Goal: Information Seeking & Learning: Learn about a topic

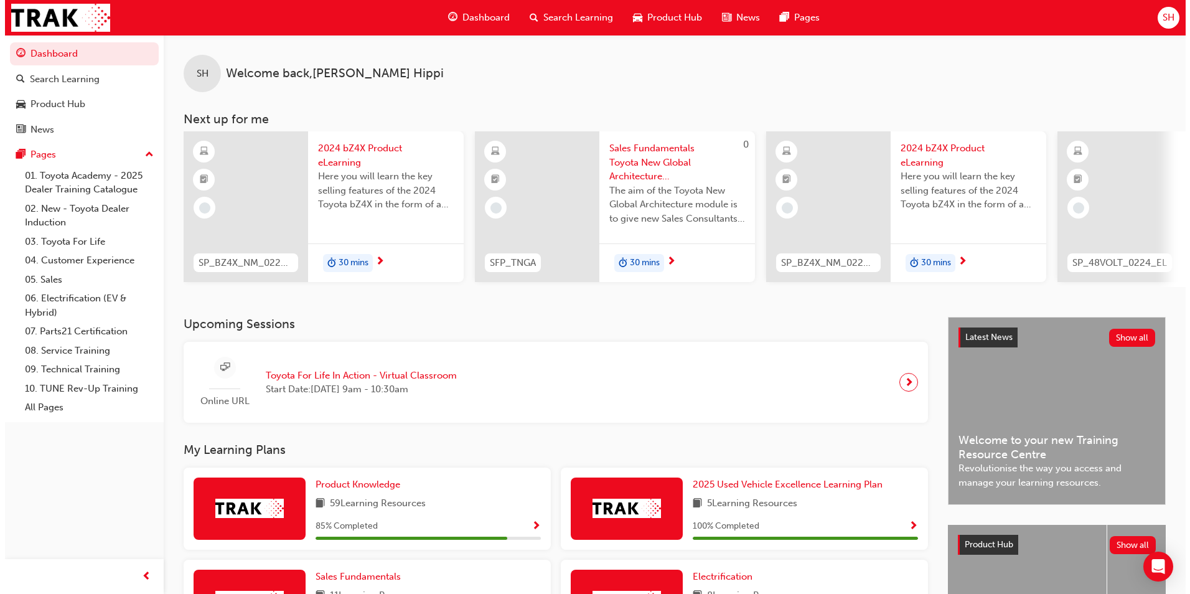
scroll to position [0, 744]
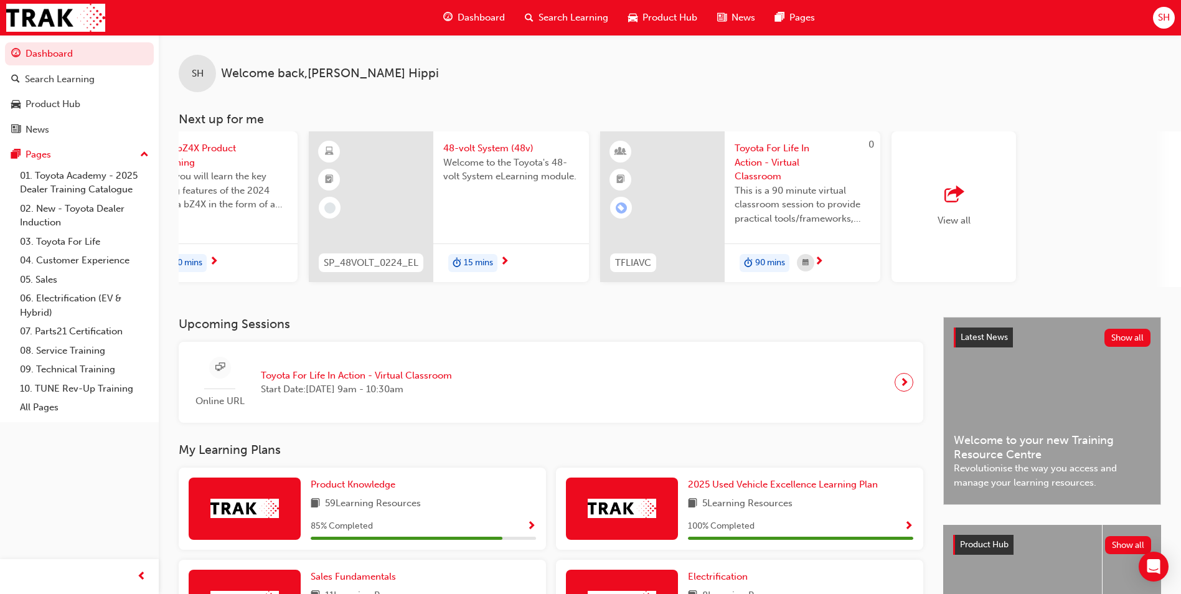
click at [518, 148] on span "48-volt System (48v)" at bounding box center [511, 148] width 136 height 14
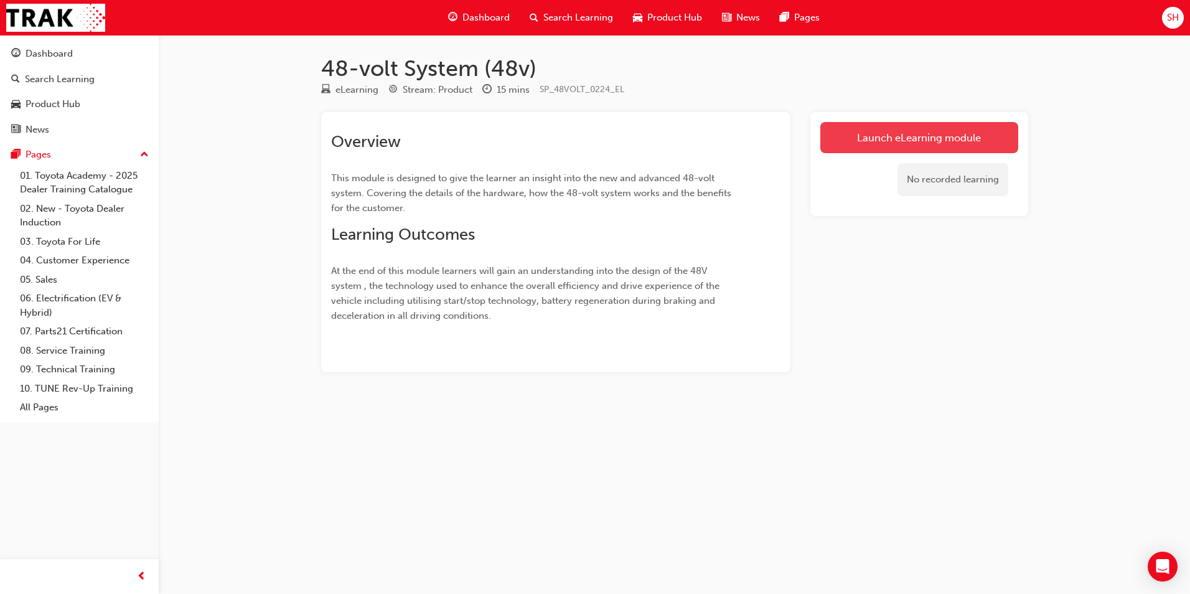
click at [878, 131] on link "Launch eLearning module" at bounding box center [920, 137] width 198 height 31
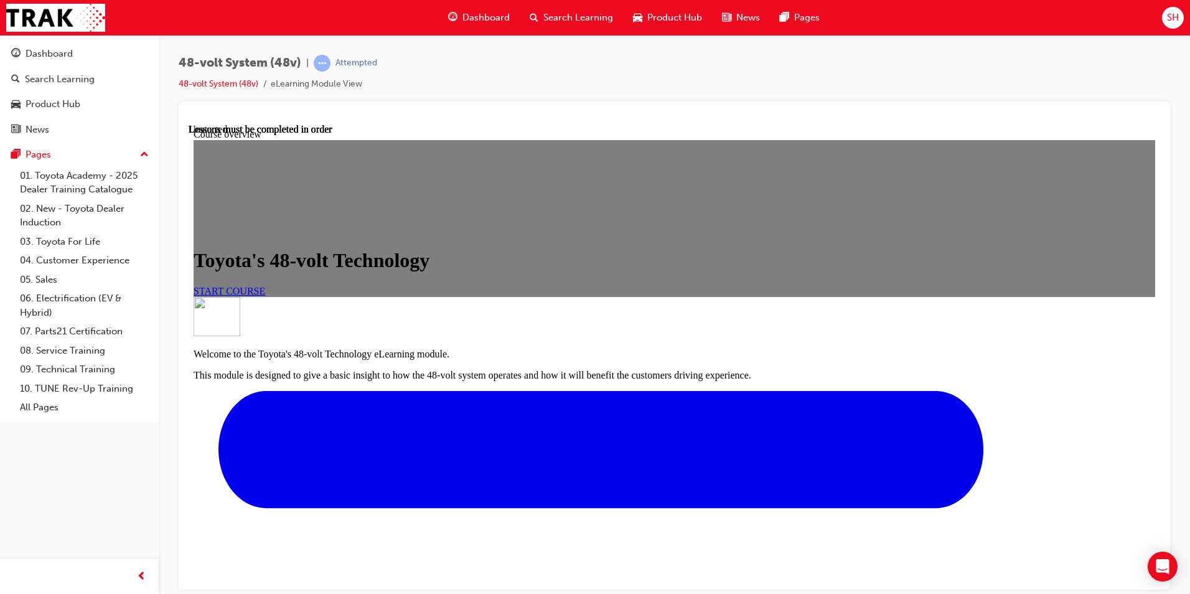
click at [265, 296] on span "START COURSE" at bounding box center [230, 290] width 72 height 11
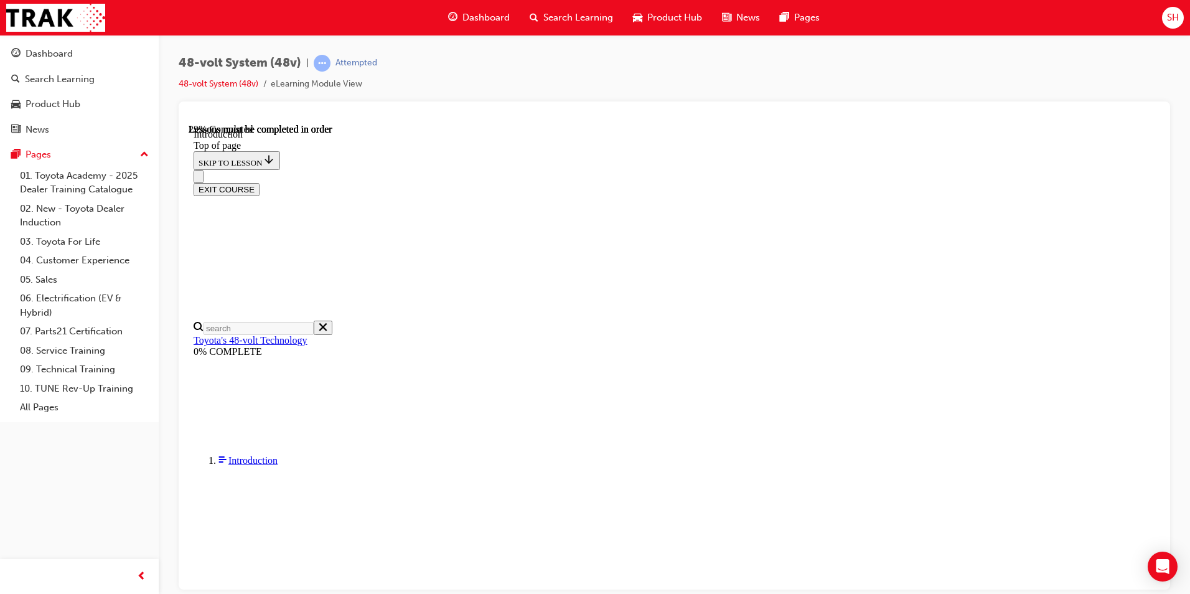
scroll to position [230, 0]
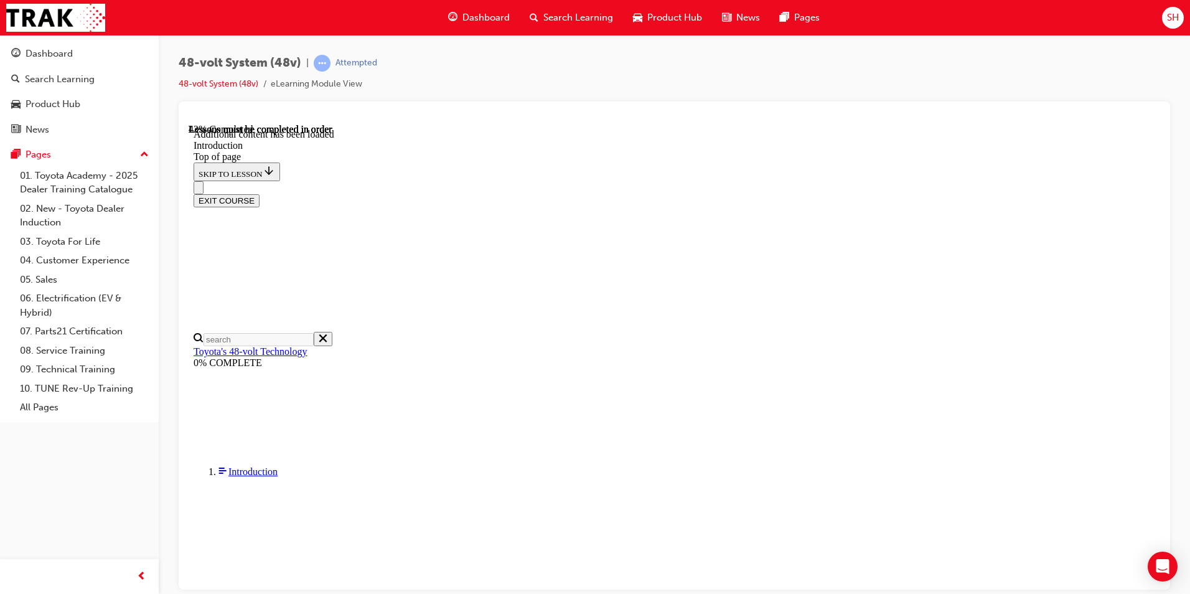
scroll to position [436, 0]
drag, startPoint x: 717, startPoint y: 336, endPoint x: 529, endPoint y: 184, distance: 241.3
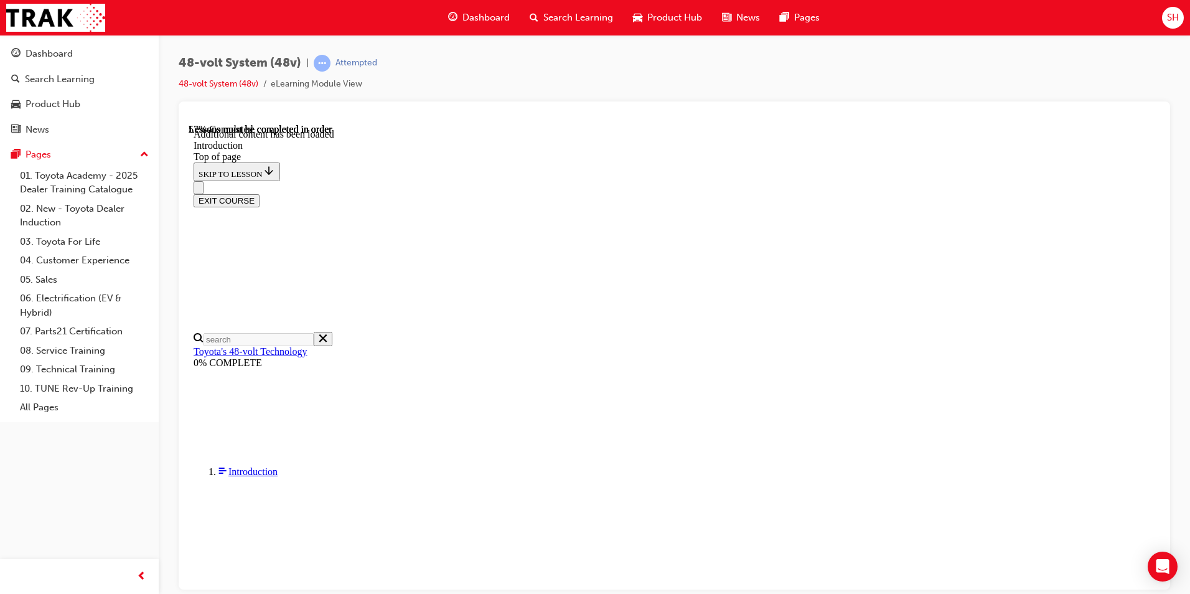
copy section "What is 48-volt Technology? – A 48-volt system is a type of technology that com…"
drag, startPoint x: 540, startPoint y: 163, endPoint x: 656, endPoint y: 186, distance: 118.1
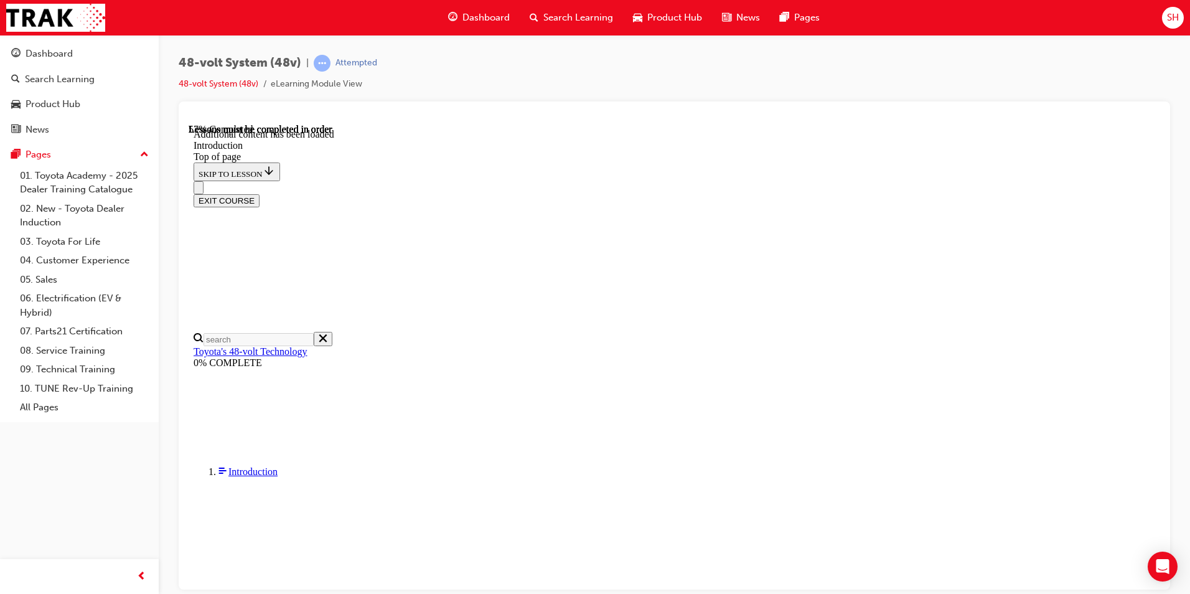
scroll to position [616, 0]
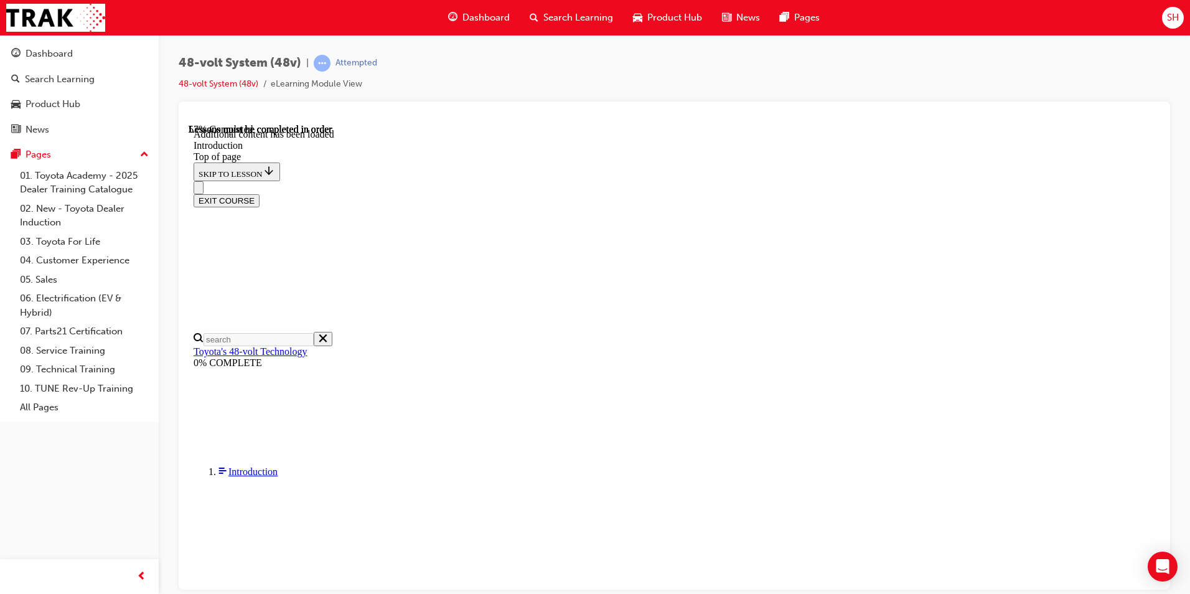
drag, startPoint x: 733, startPoint y: 418, endPoint x: 534, endPoint y: 179, distance: 312.1
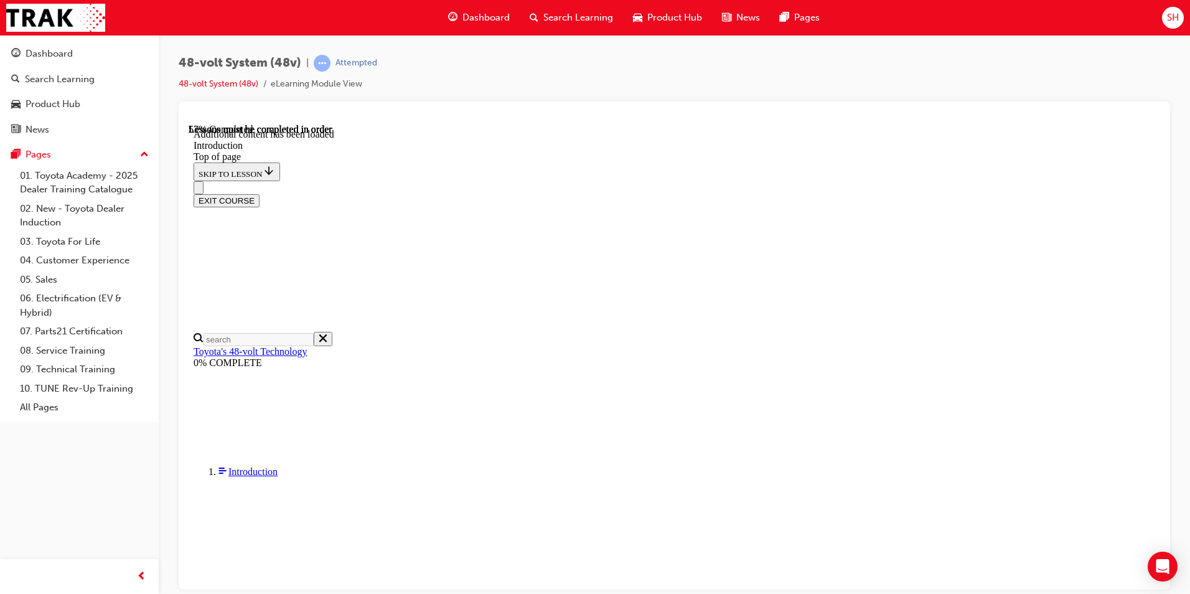
copy section "How does a 48-volt system work? – 48-volt system designs vary from manufacturer…"
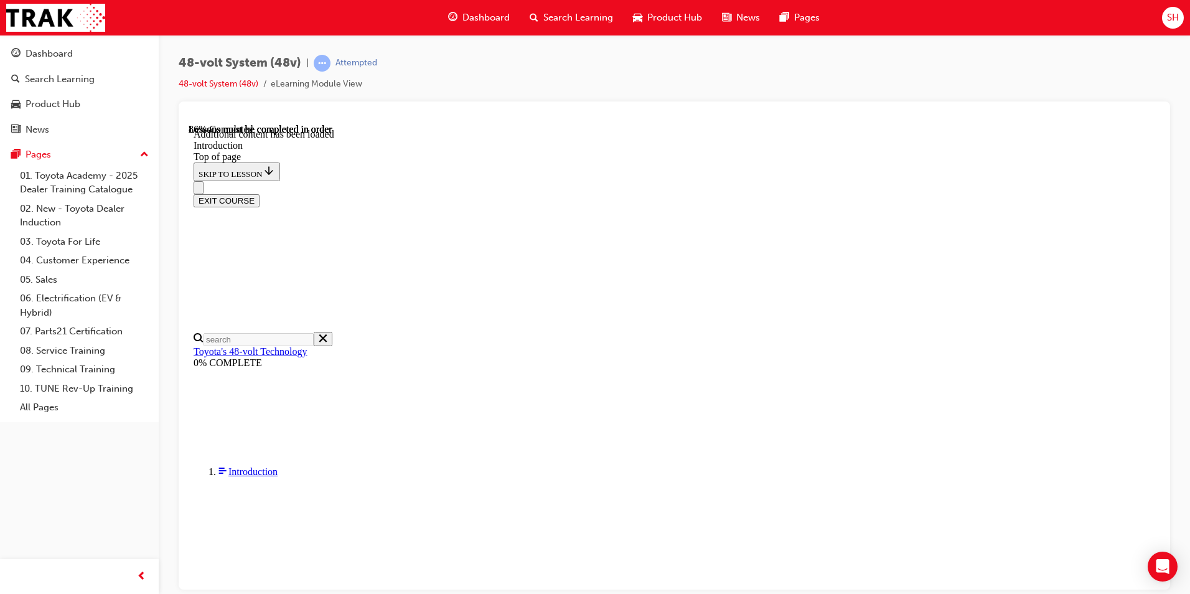
drag, startPoint x: 890, startPoint y: 456, endPoint x: 777, endPoint y: 316, distance: 179.8
copy div "The benefits of the 48-volt system. The 48-volt system supports the vehicle thr…"
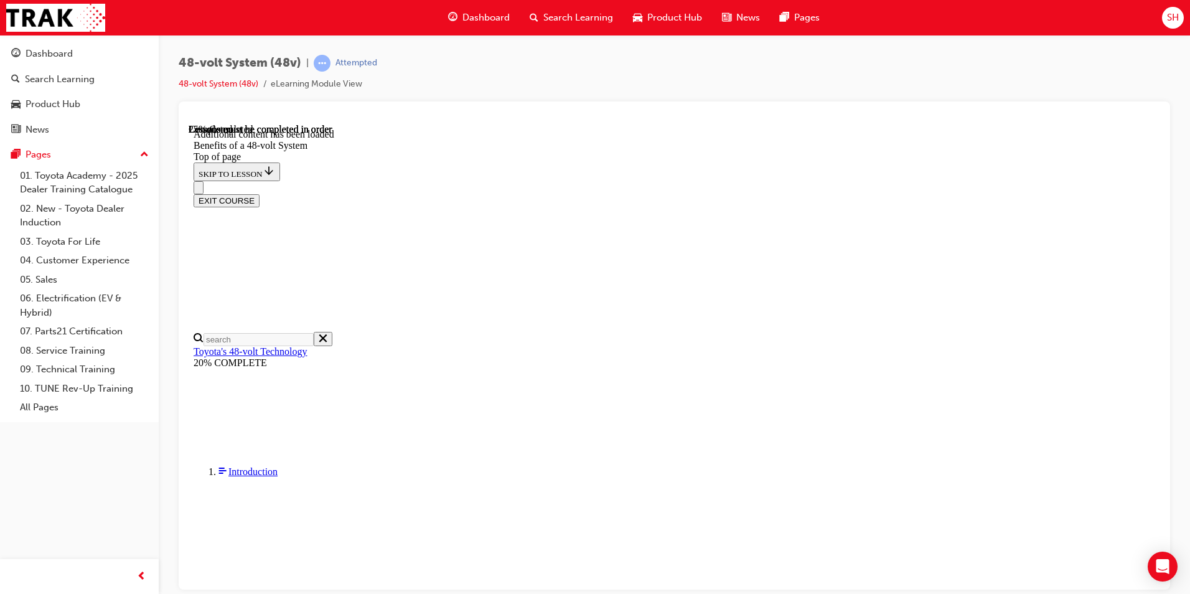
scroll to position [230, 0]
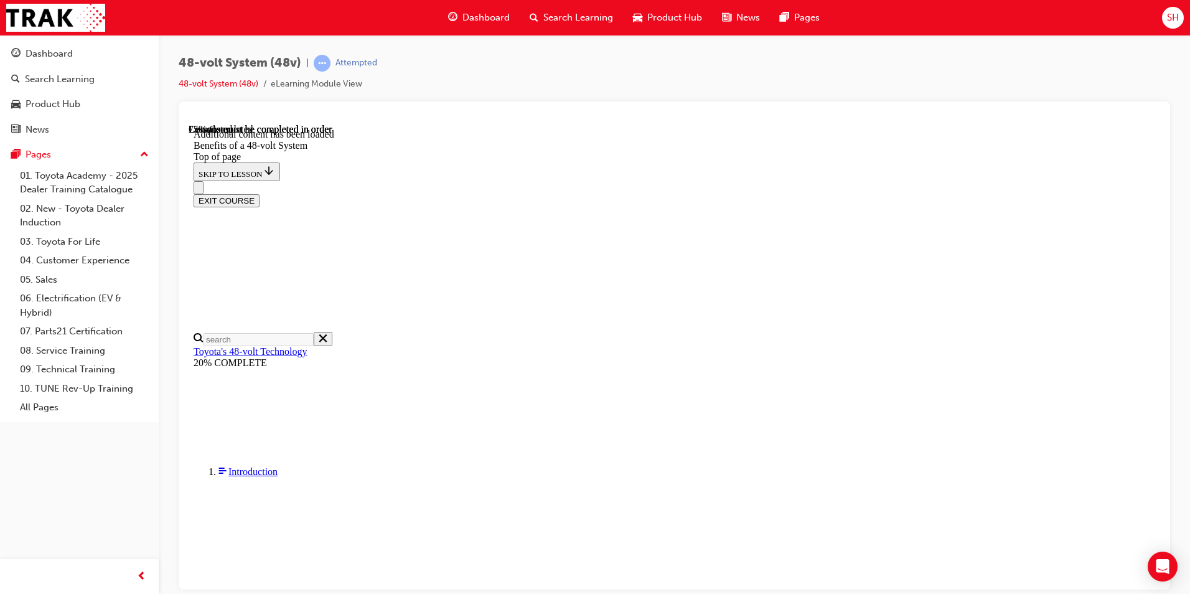
scroll to position [436, 0]
drag, startPoint x: 966, startPoint y: 493, endPoint x: 485, endPoint y: 258, distance: 534.9
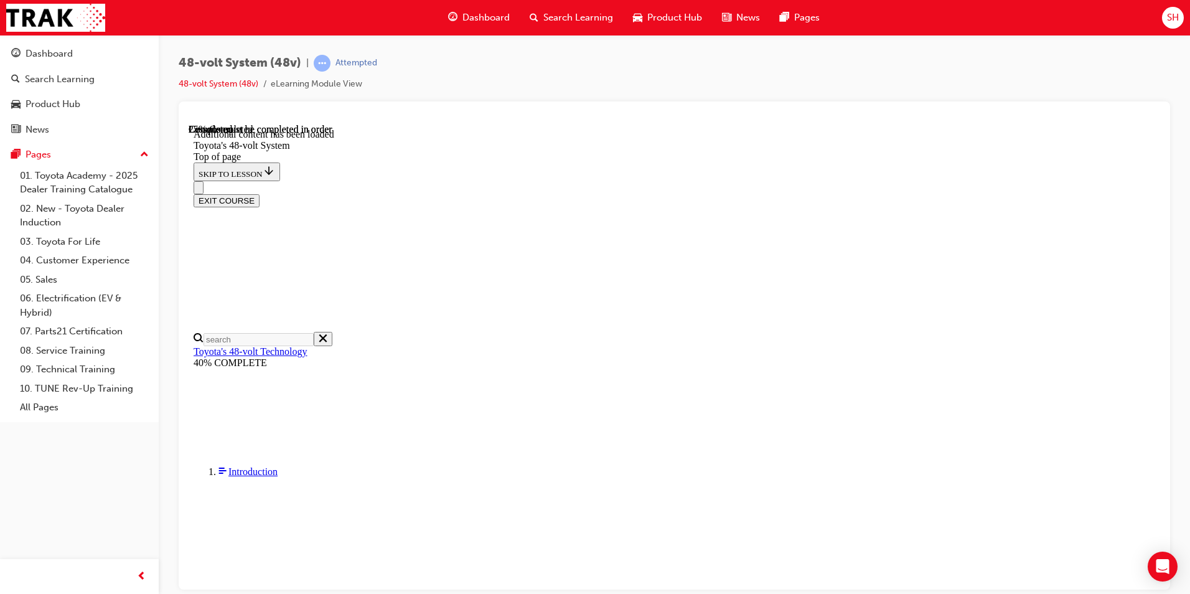
copy div "Loremi'd 47-sita consec Adi 35-elit seddoe temporinc utl (6) etdolorem, a 02-en…"
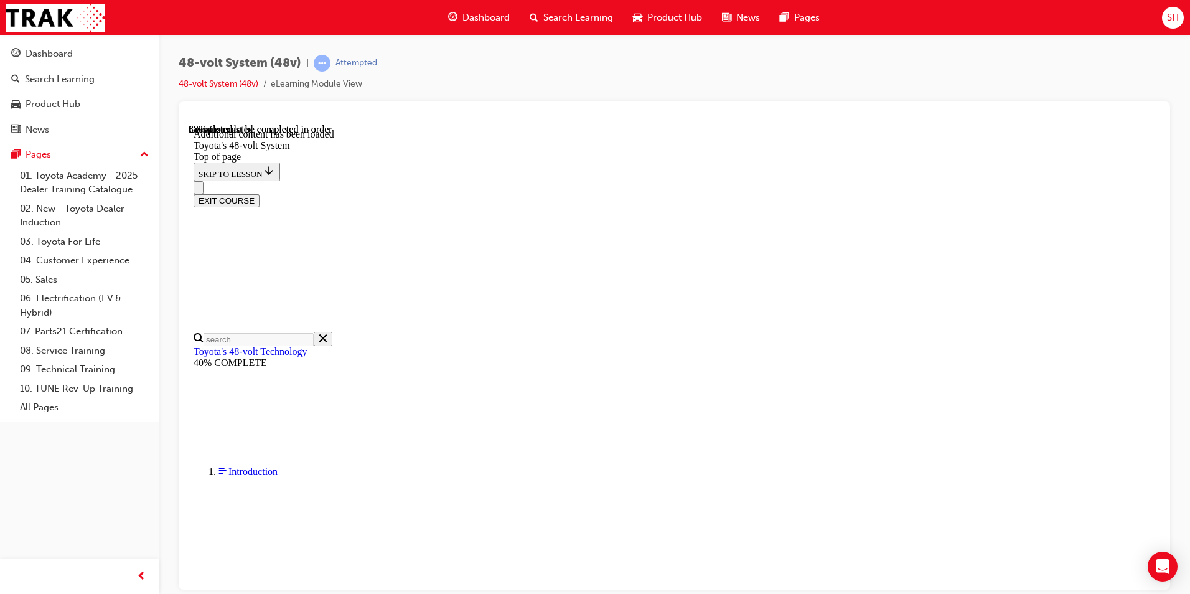
scroll to position [1222, 0]
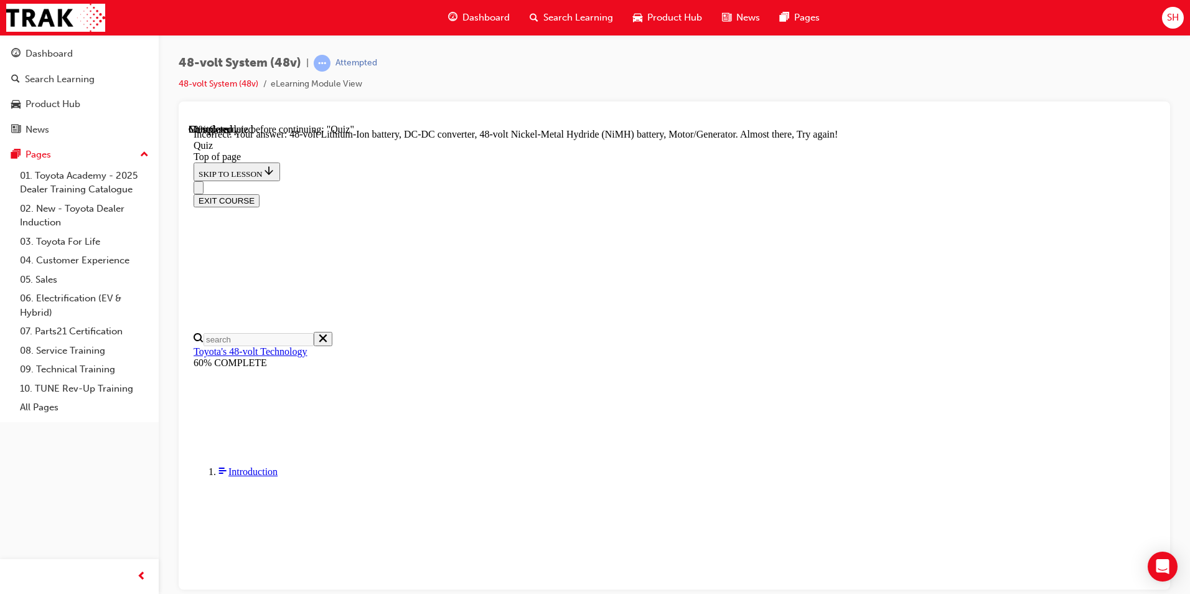
scroll to position [309, 0]
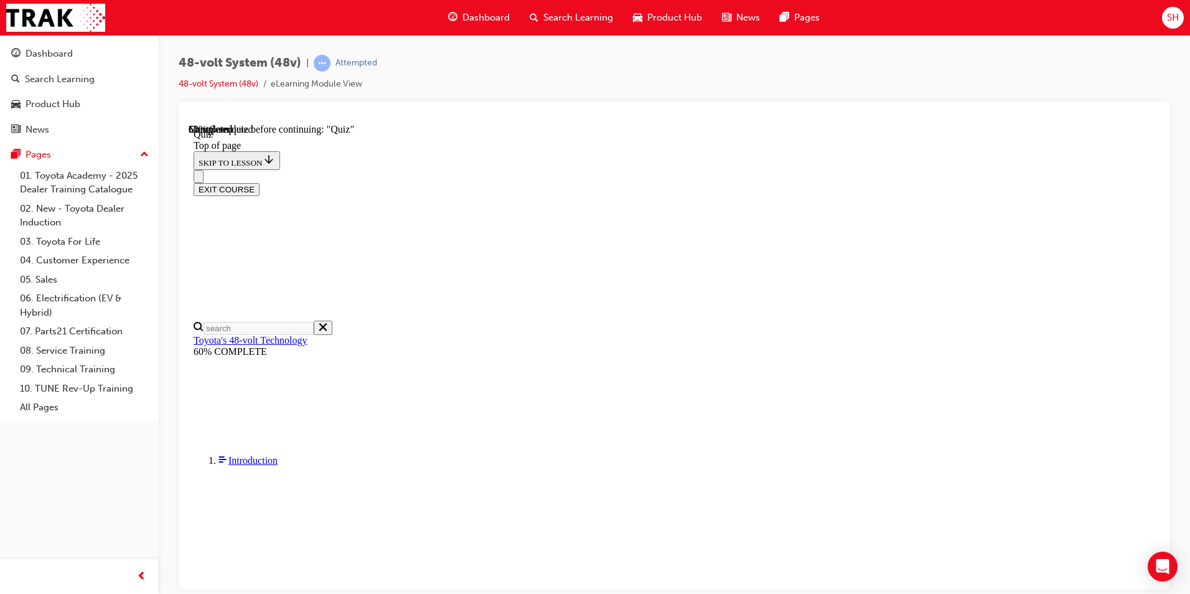
scroll to position [105, 0]
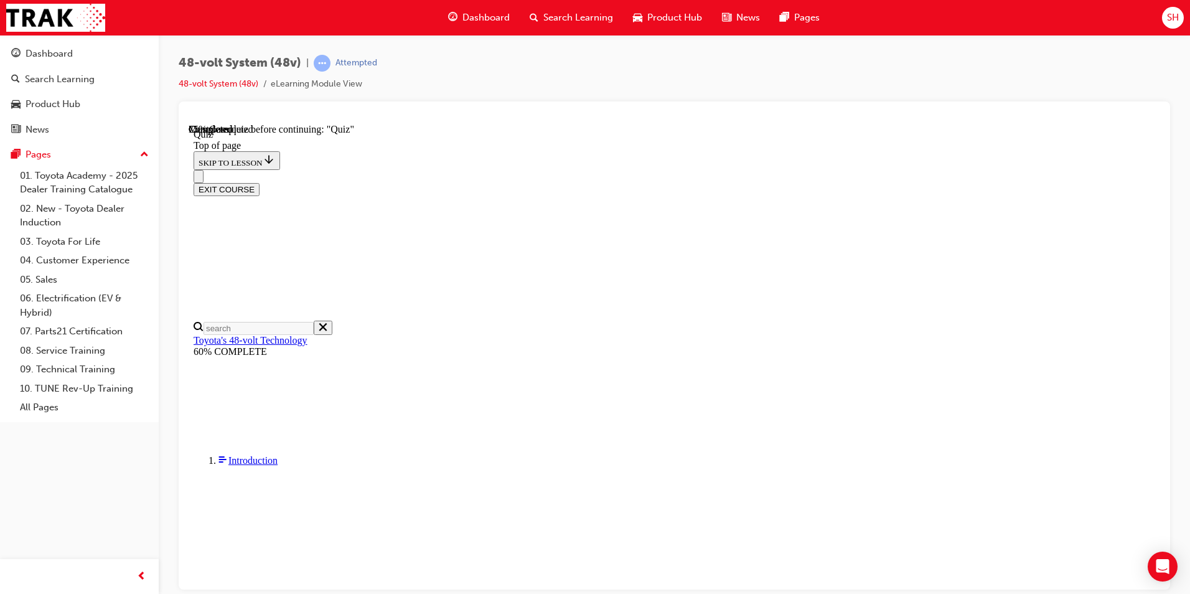
scroll to position [167, 0]
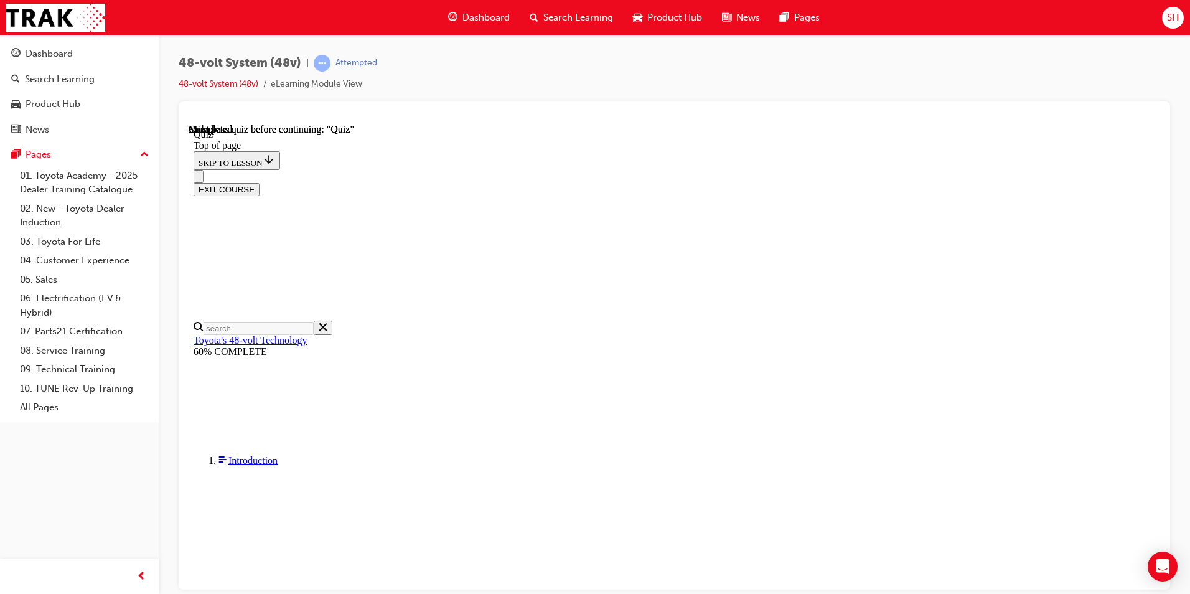
scroll to position [217, 0]
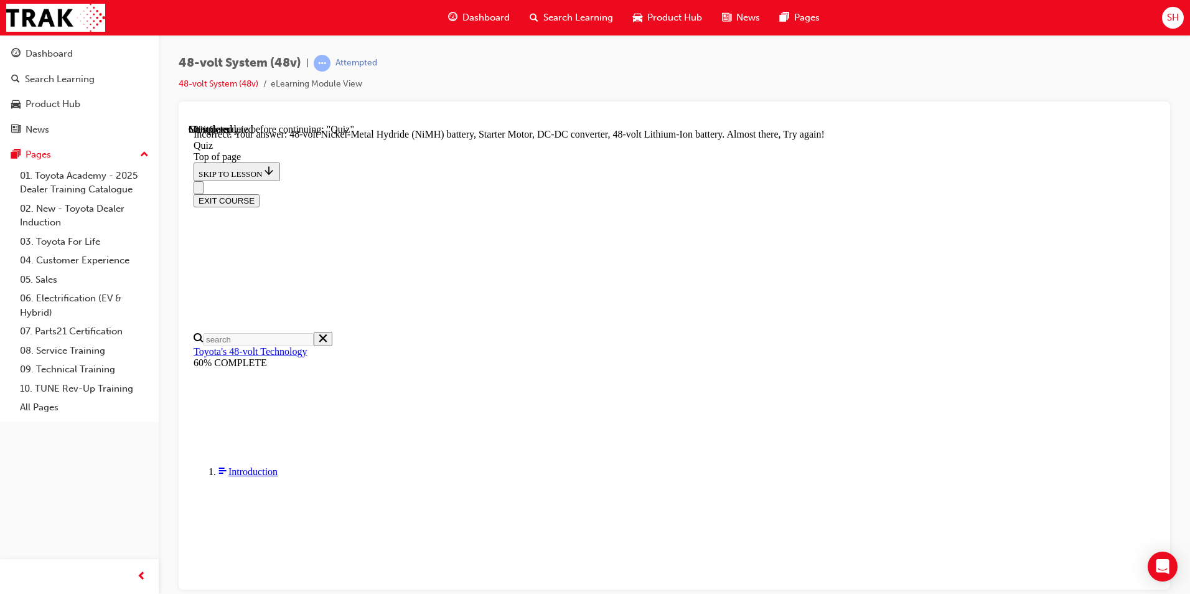
scroll to position [309, 0]
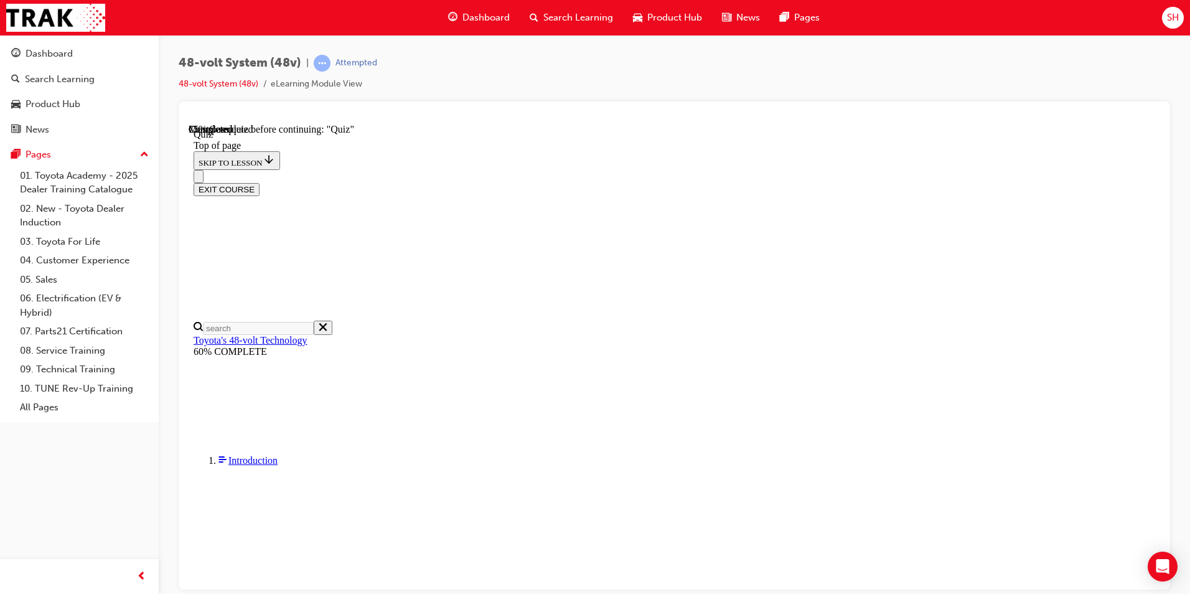
scroll to position [75, 0]
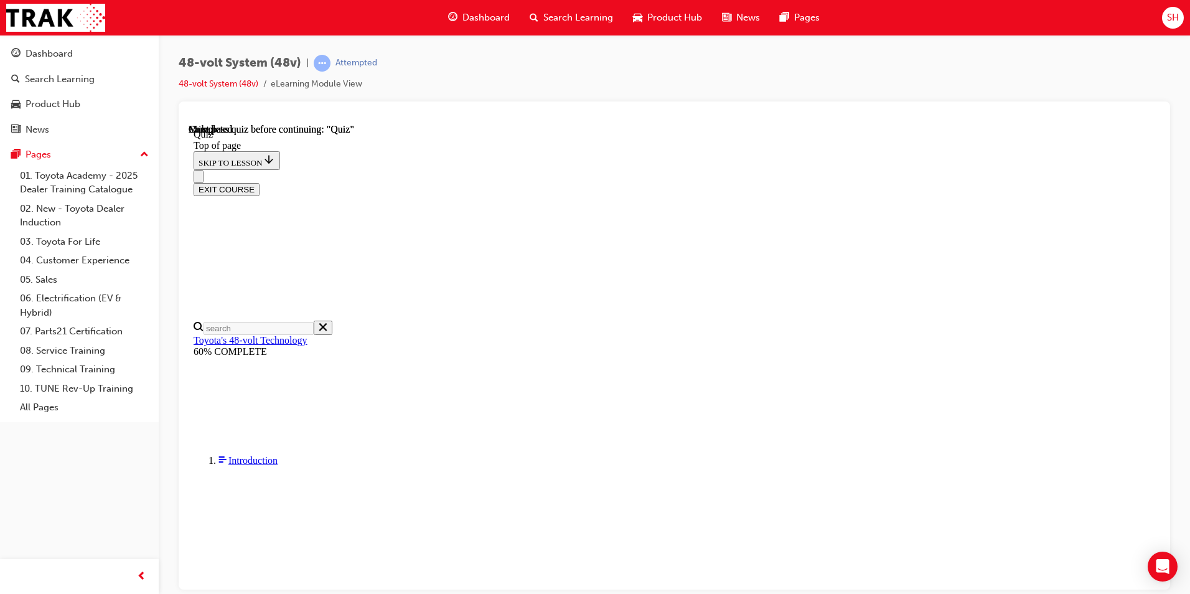
scroll to position [217, 0]
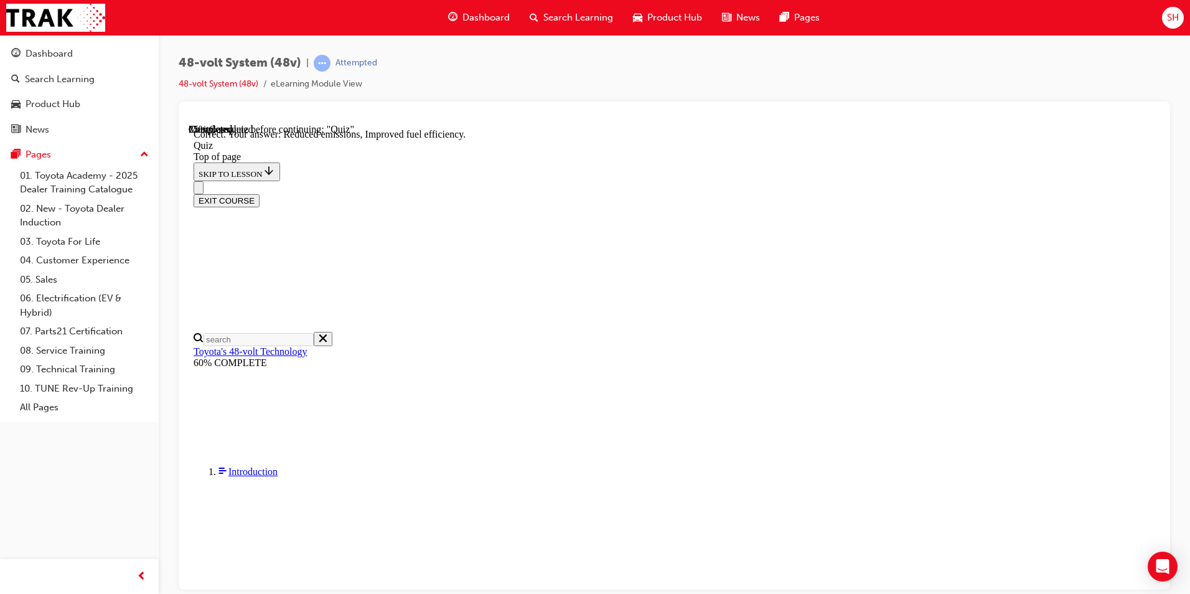
scroll to position [215, 0]
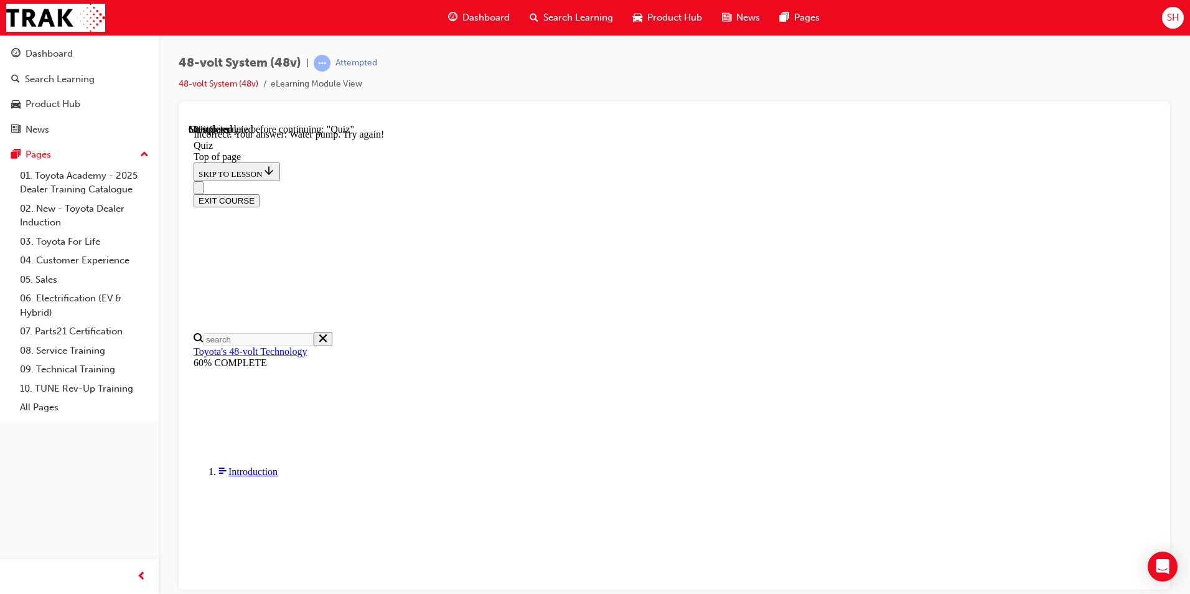
scroll to position [277, 0]
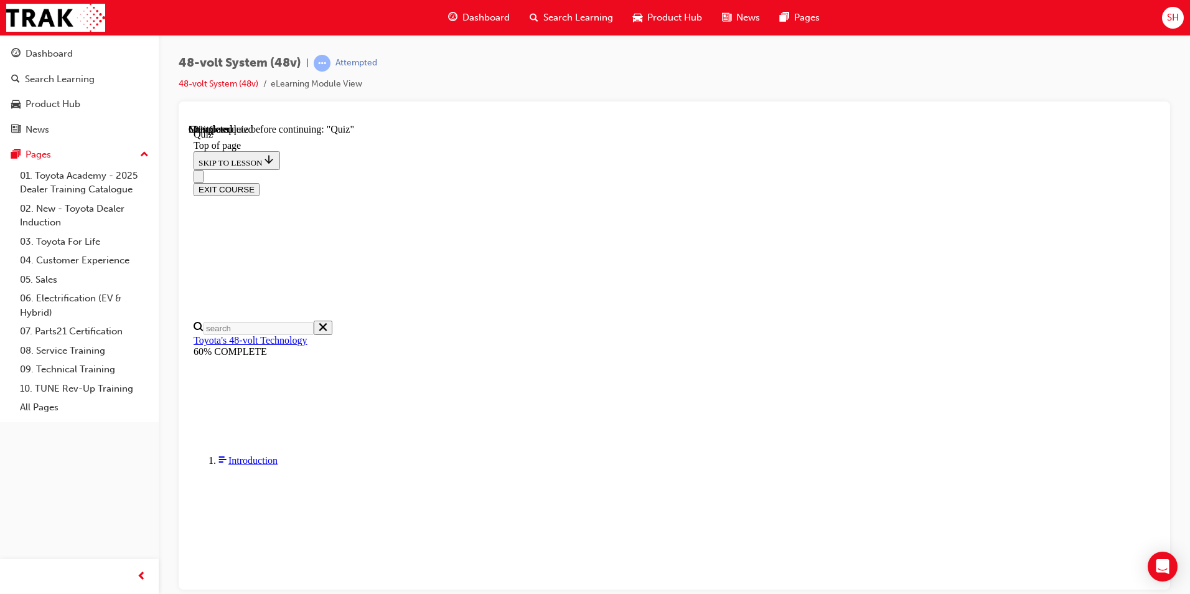
scroll to position [205, 0]
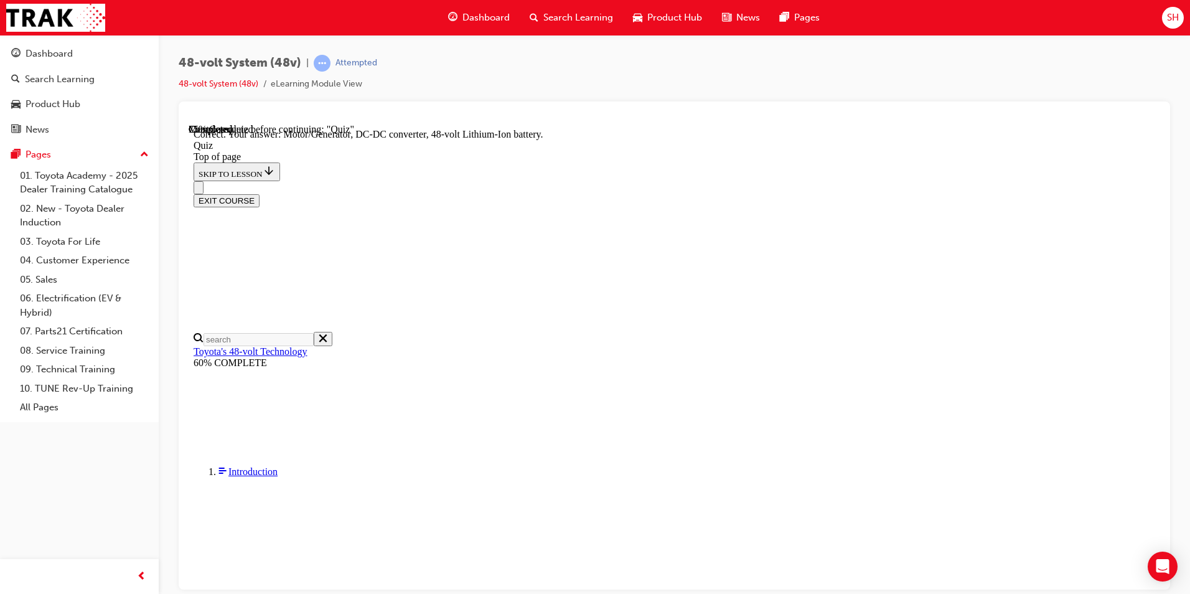
scroll to position [245, 0]
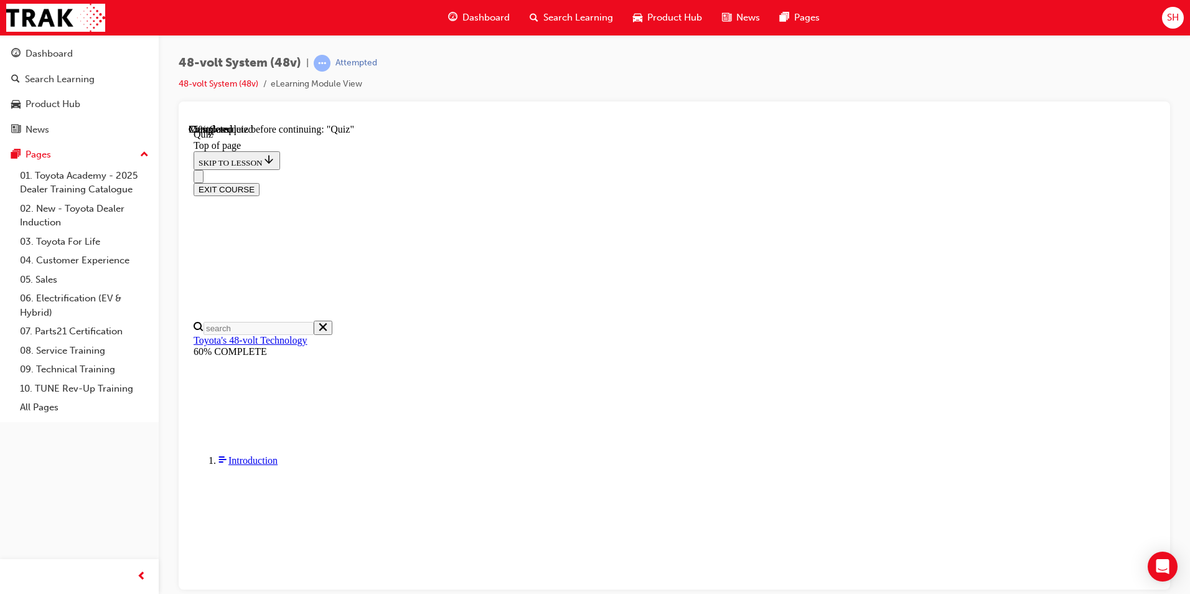
scroll to position [43, 0]
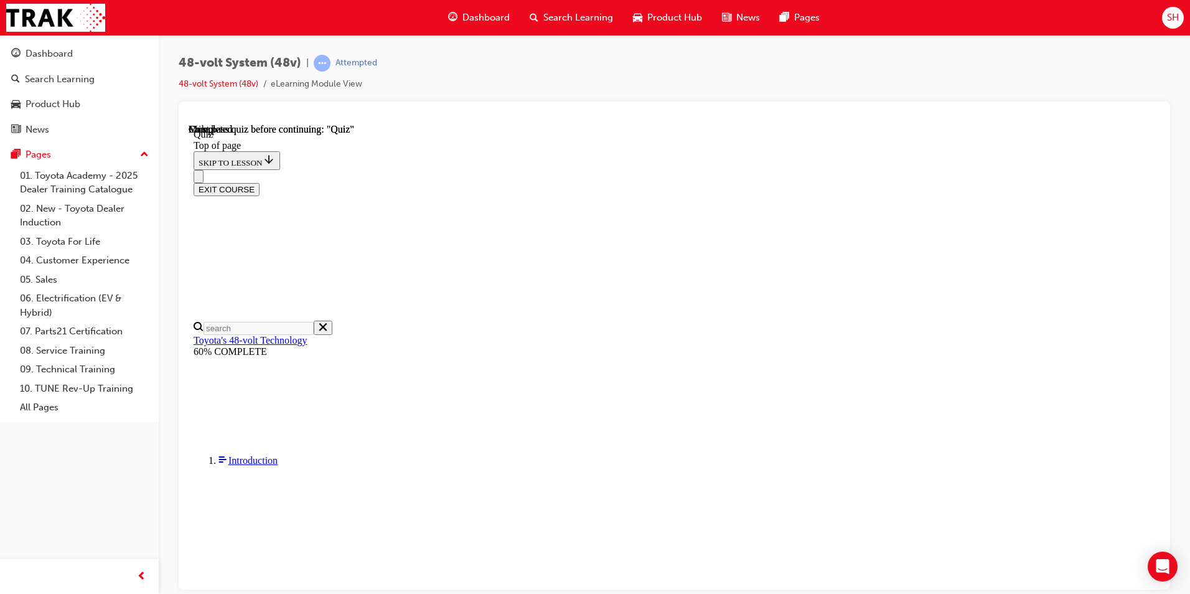
scroll to position [217, 0]
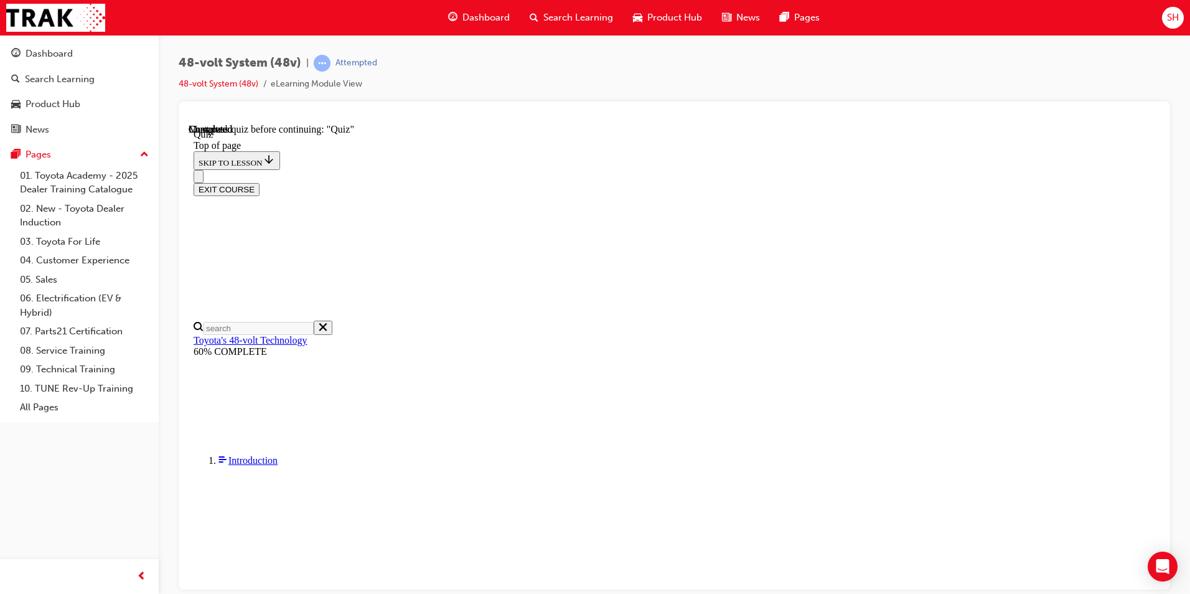
scroll to position [205, 0]
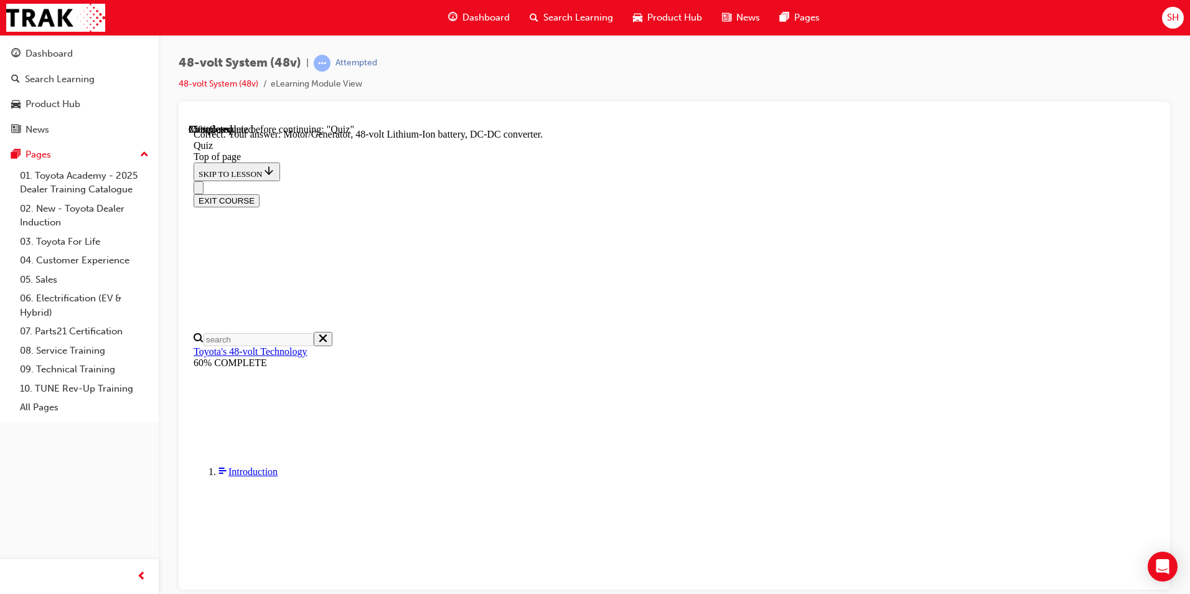
scroll to position [245, 0]
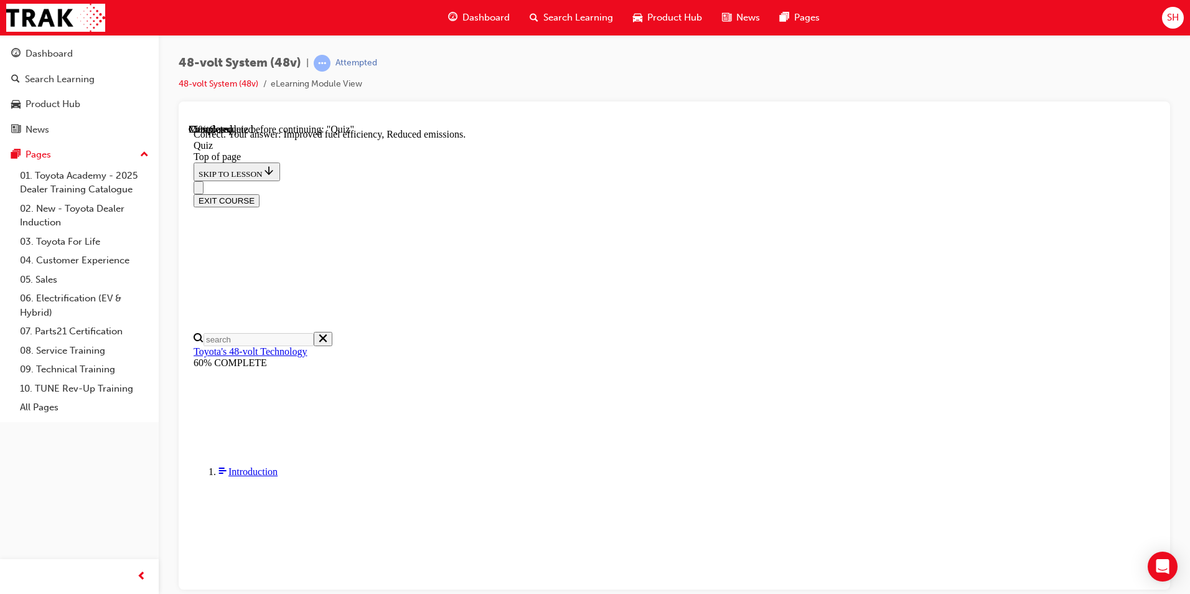
scroll to position [215, 0]
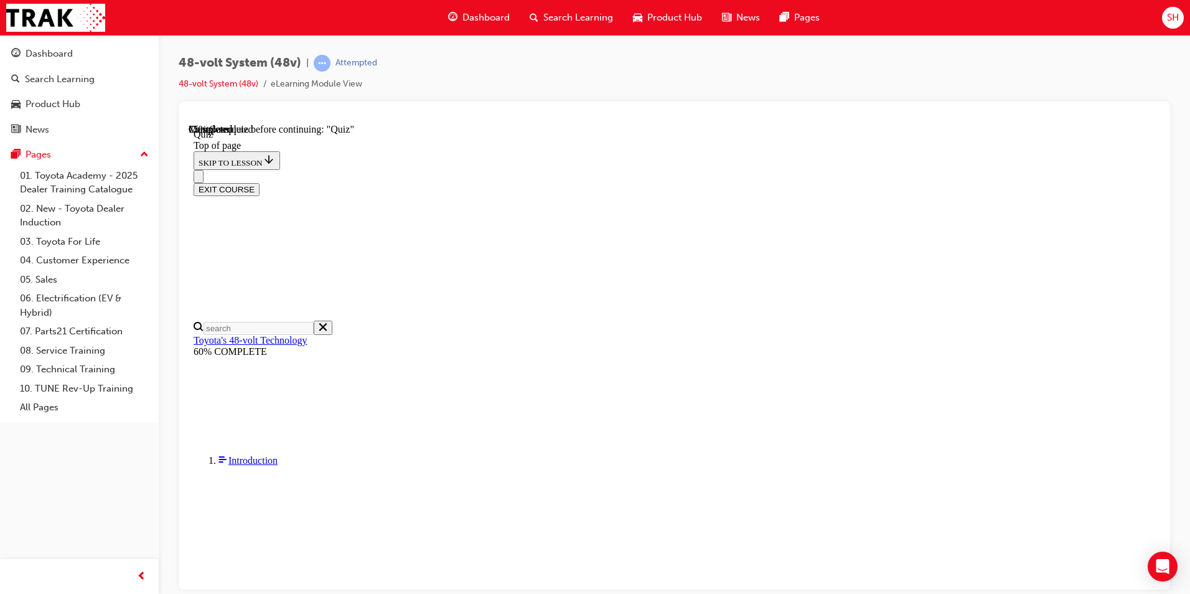
scroll to position [43, 0]
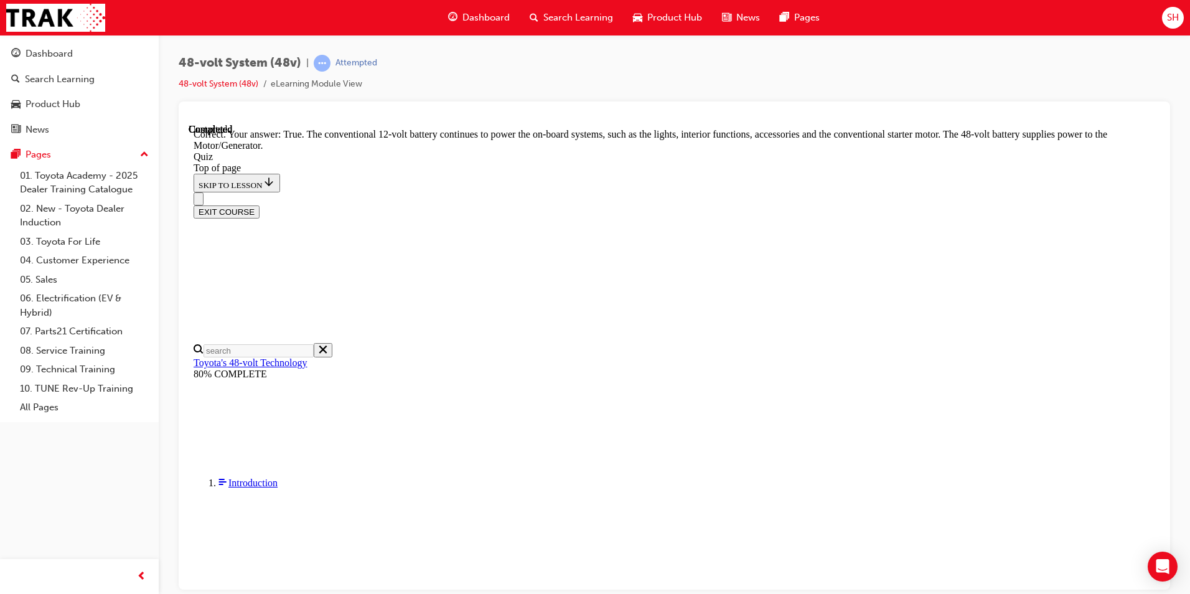
scroll to position [233, 0]
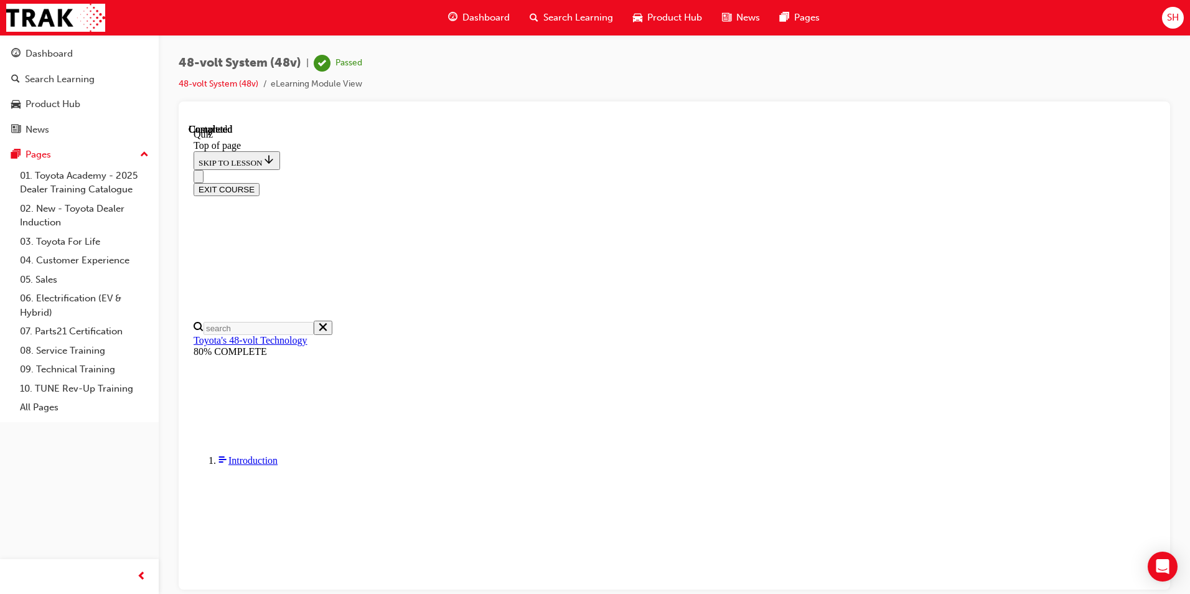
scroll to position [217, 0]
drag, startPoint x: 999, startPoint y: 446, endPoint x: 782, endPoint y: 288, distance: 267.9
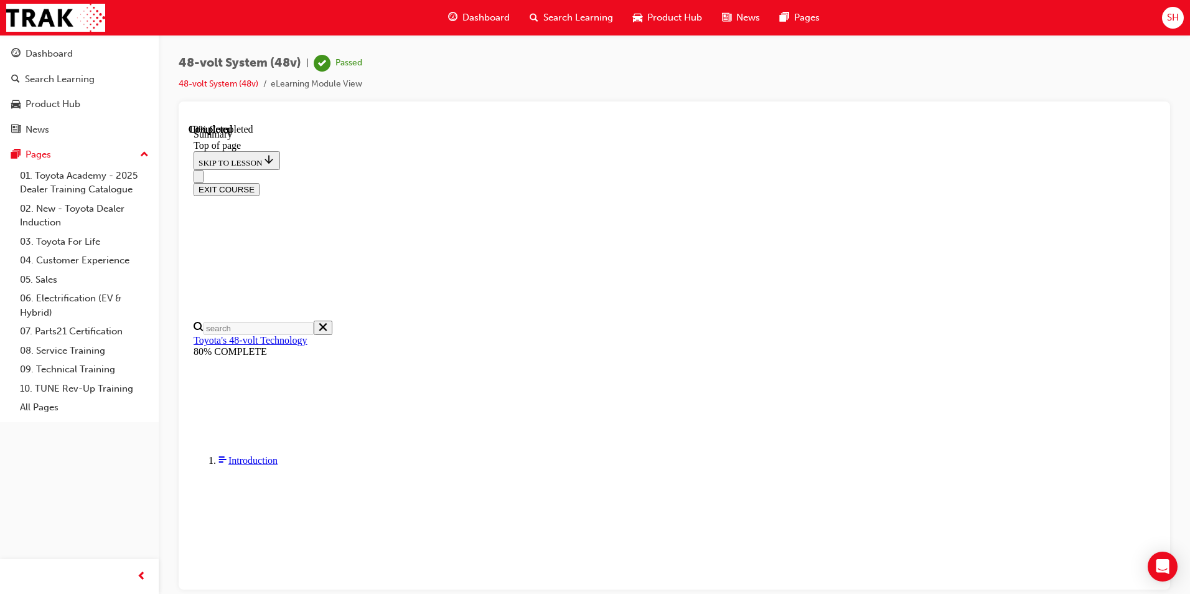
copy div "To summarise, Toyota's 48-volt system, The main driver of the vehicle remains t…"
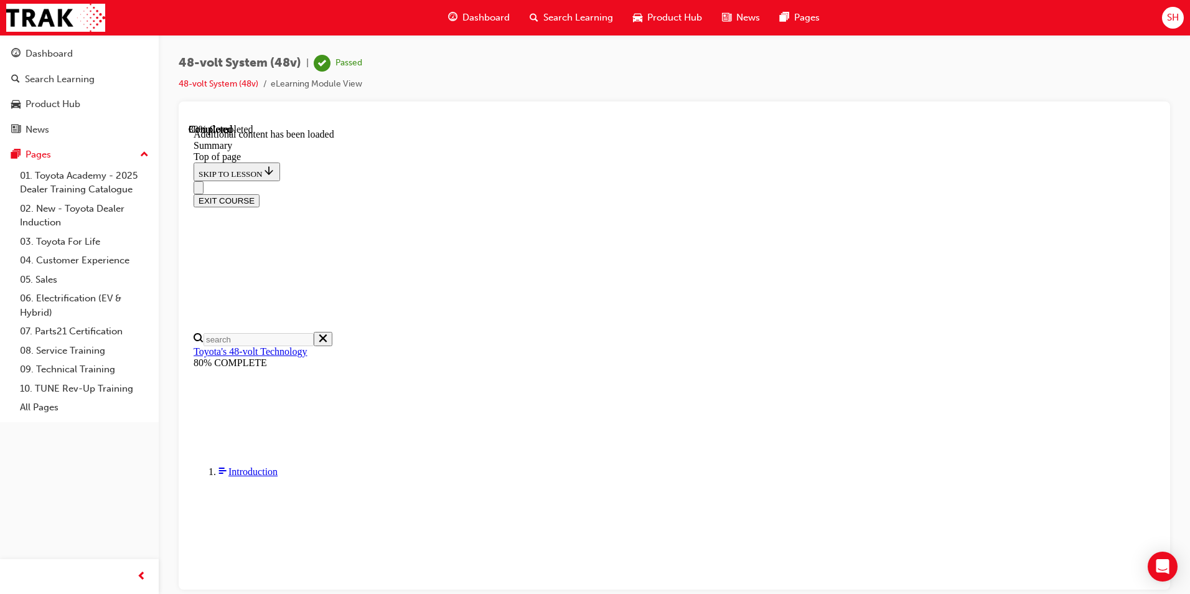
scroll to position [475, 0]
drag, startPoint x: 1050, startPoint y: 407, endPoint x: 785, endPoint y: 209, distance: 331.4
copy div "Improved Fuel Efficiency and CO 2 Emission Reduction 48-volt Stop & Start (S&S)…"
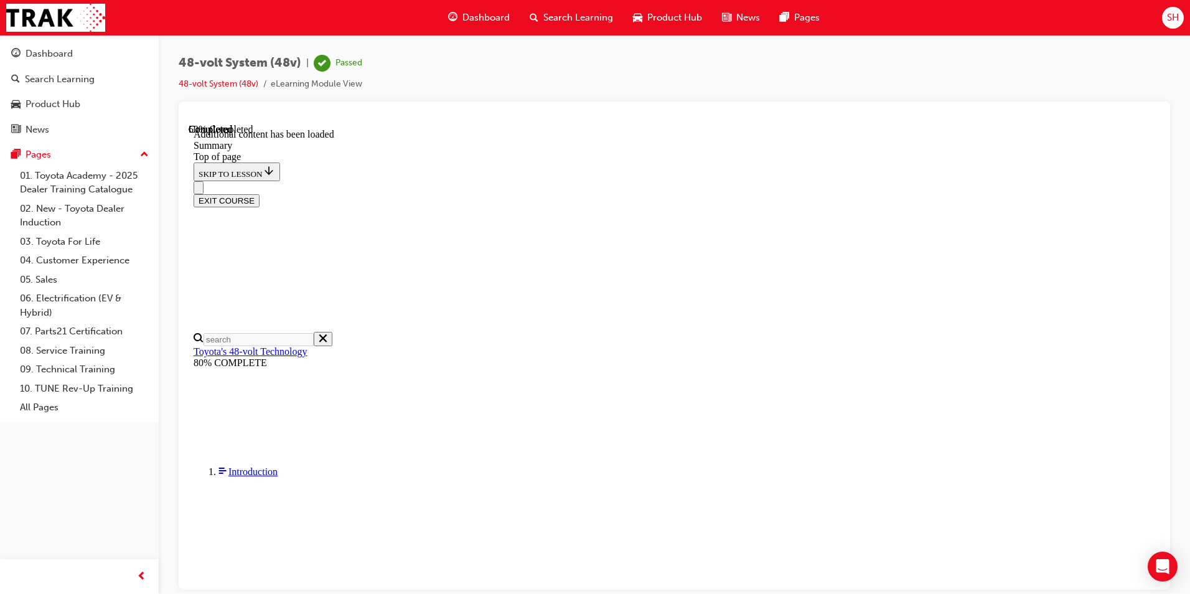
scroll to position [811, 0]
drag, startPoint x: 867, startPoint y: 408, endPoint x: 773, endPoint y: 328, distance: 123.7
drag, startPoint x: 773, startPoint y: 328, endPoint x: 846, endPoint y: 420, distance: 117.0
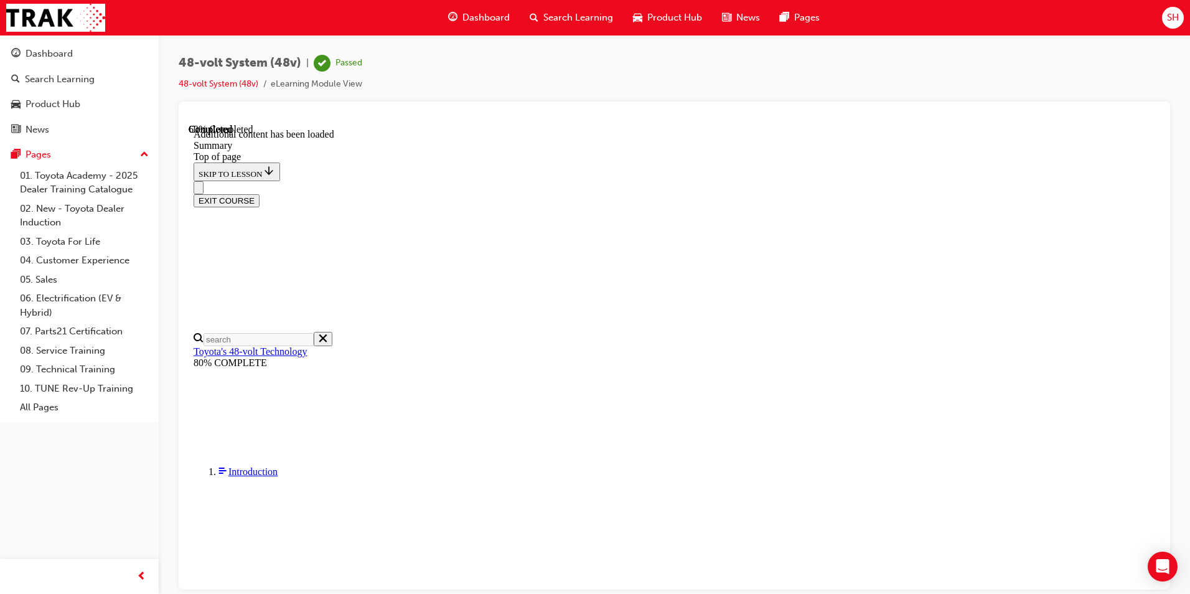
drag, startPoint x: 860, startPoint y: 423, endPoint x: 784, endPoint y: 156, distance: 277.7
copy div "Enhanced Drivability The Motor/Generator unit can provide some extra torque to …"
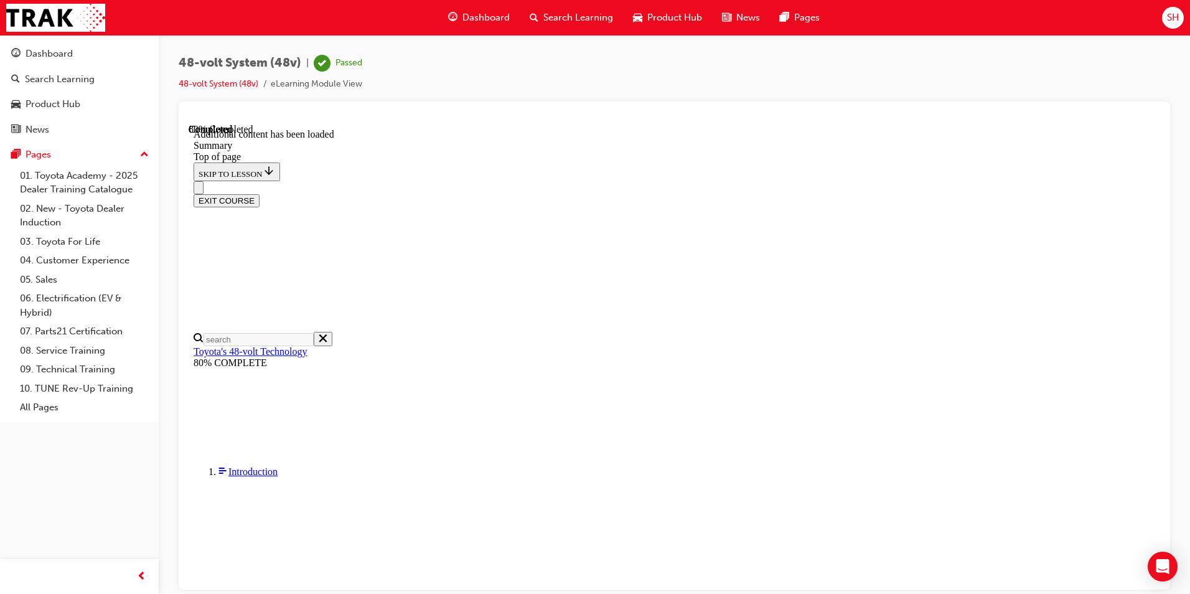
scroll to position [1272, 0]
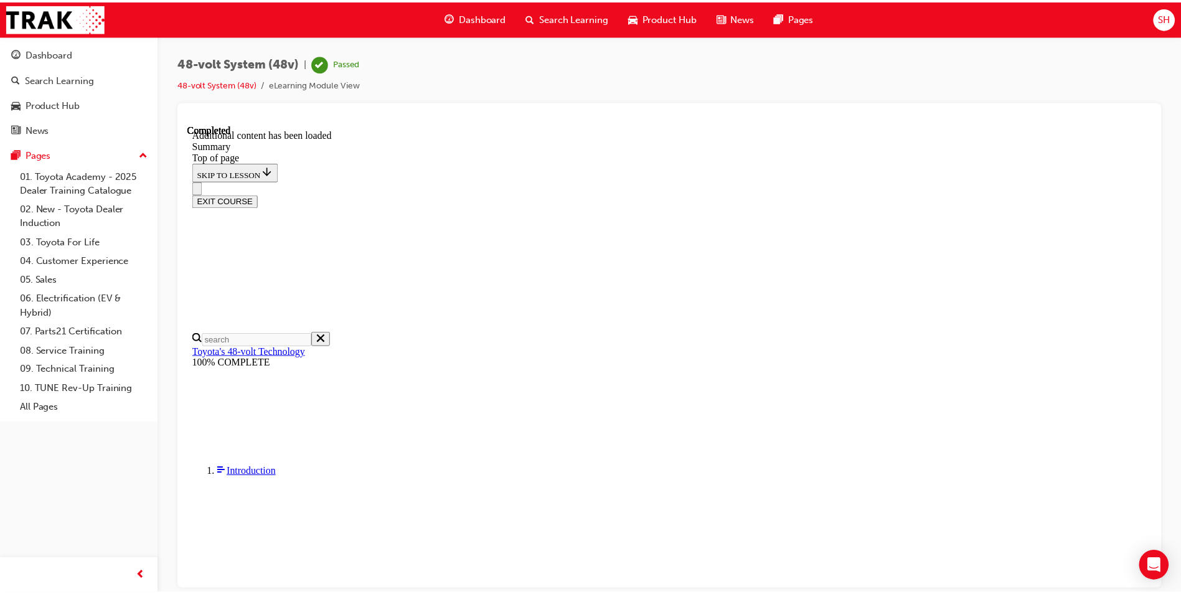
scroll to position [1486, 0]
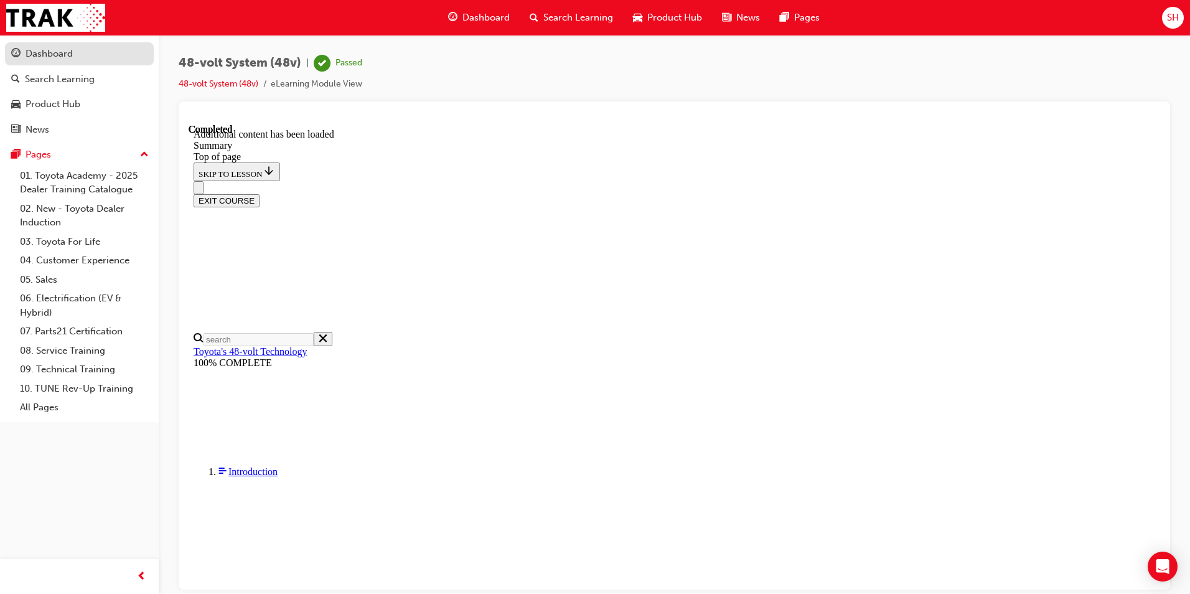
click at [47, 52] on div "Dashboard" at bounding box center [49, 54] width 47 height 14
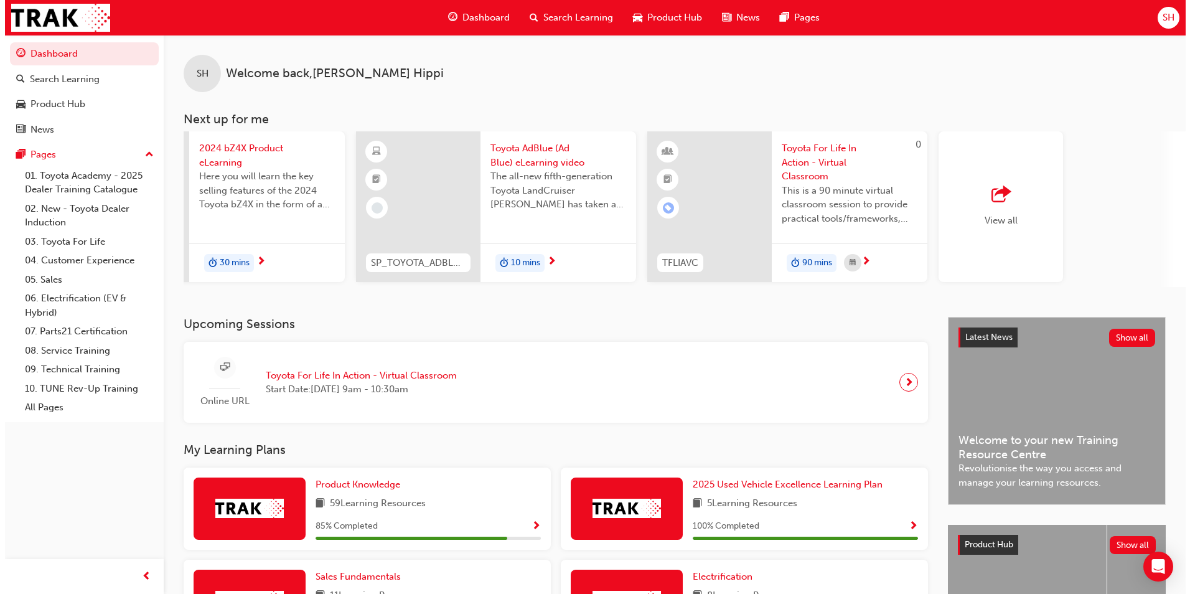
scroll to position [0, 555]
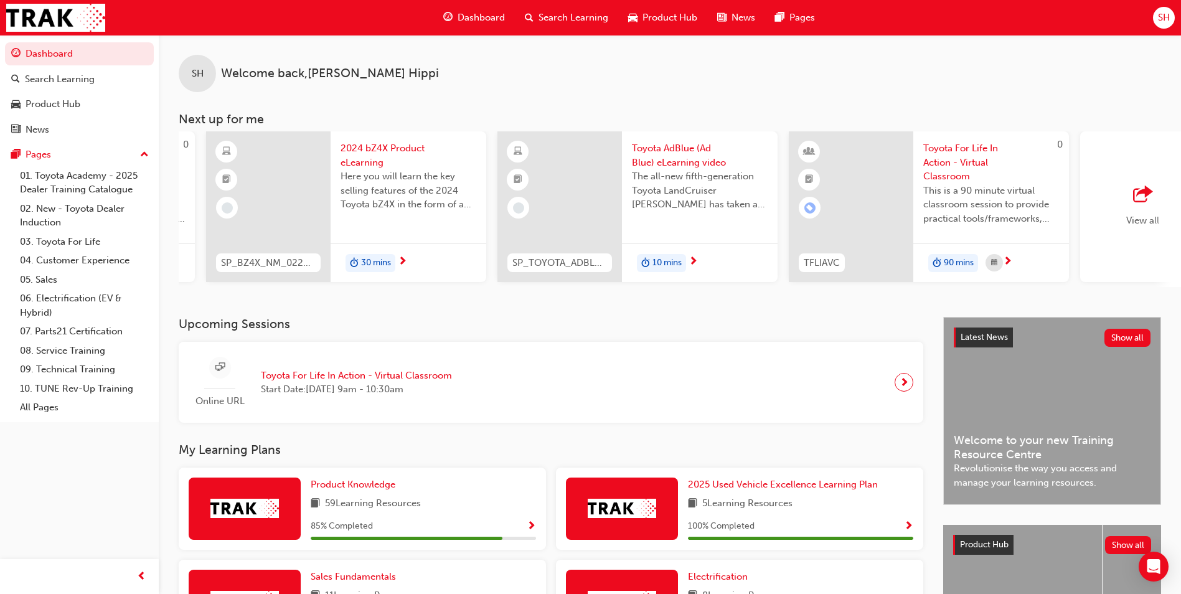
click at [672, 150] on span "Toyota AdBlue (Ad Blue) eLearning video" at bounding box center [700, 155] width 136 height 28
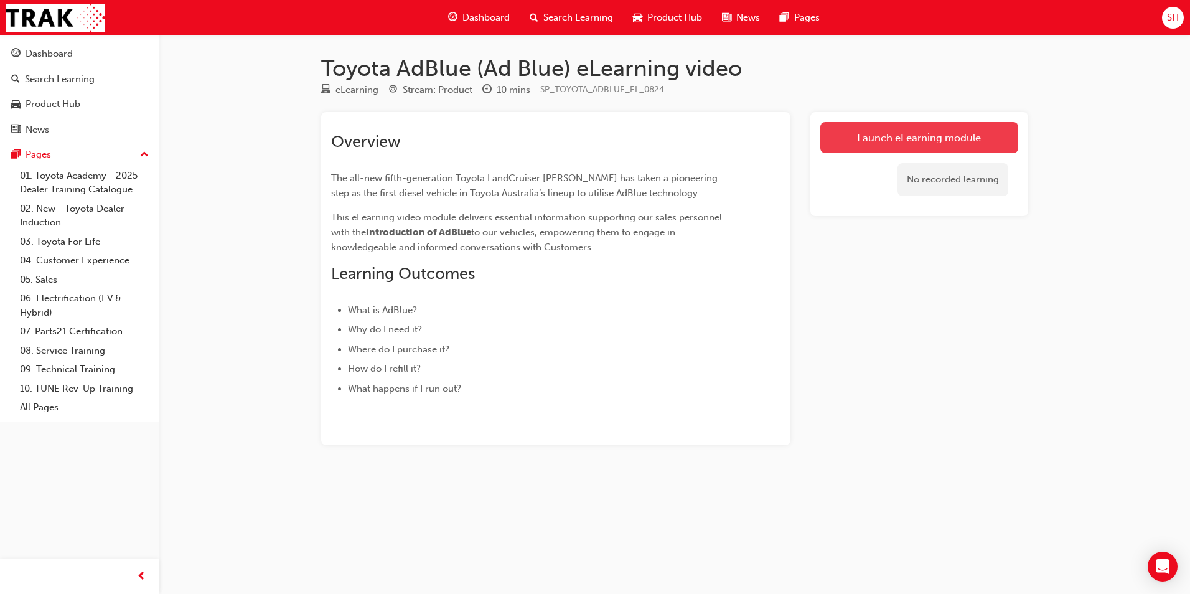
click at [910, 132] on link "Launch eLearning module" at bounding box center [920, 137] width 198 height 31
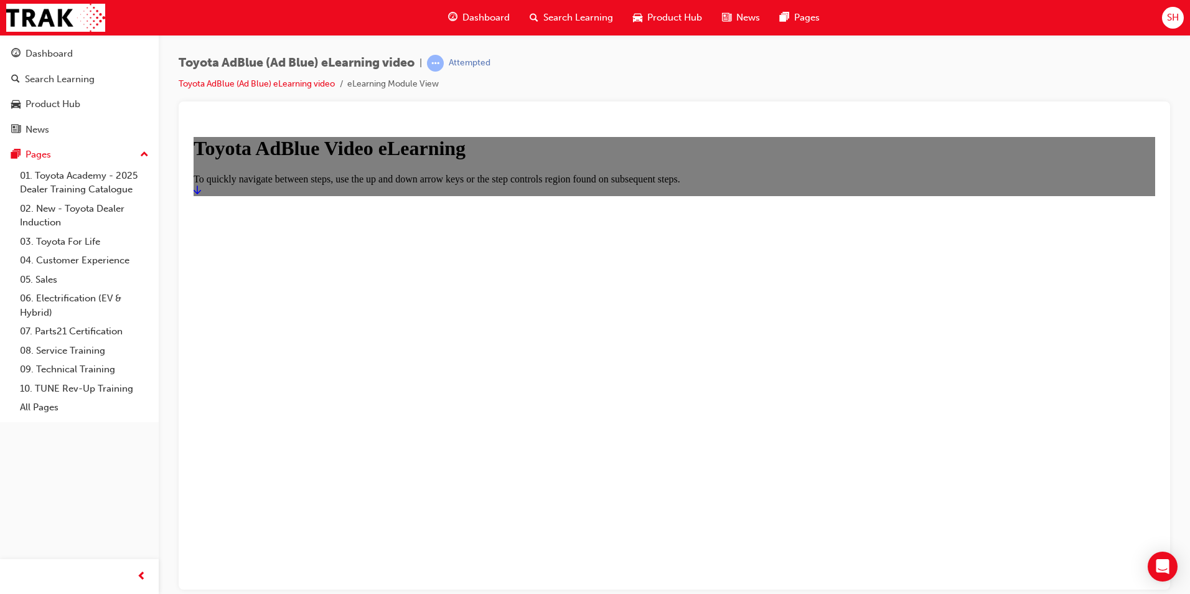
click at [201, 194] on icon "Start" at bounding box center [197, 189] width 7 height 9
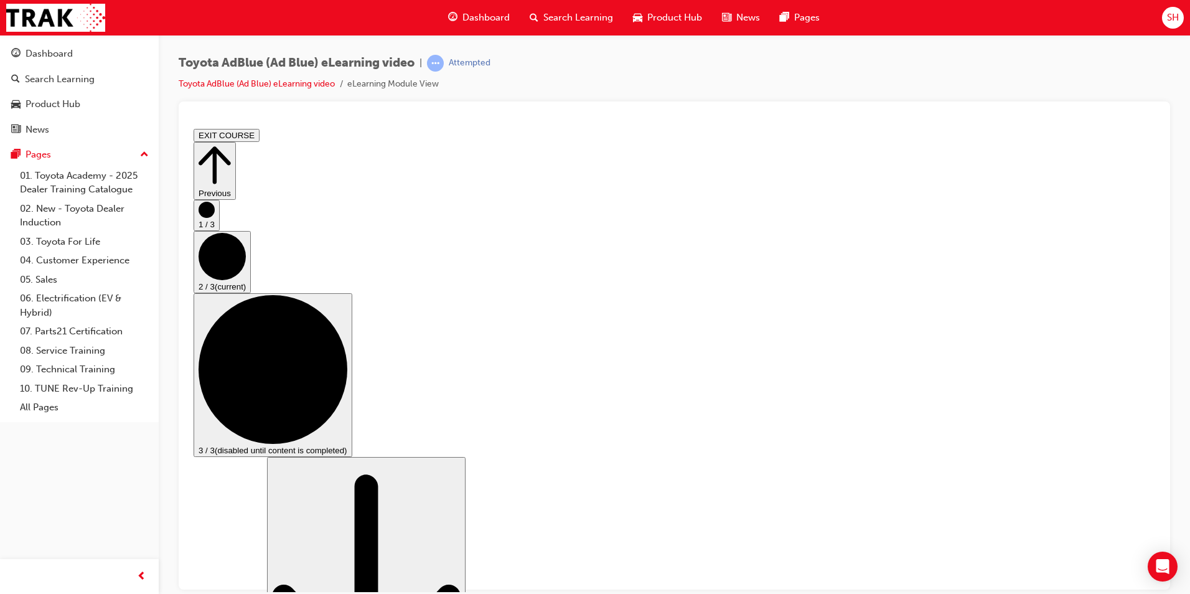
scroll to position [125, 0]
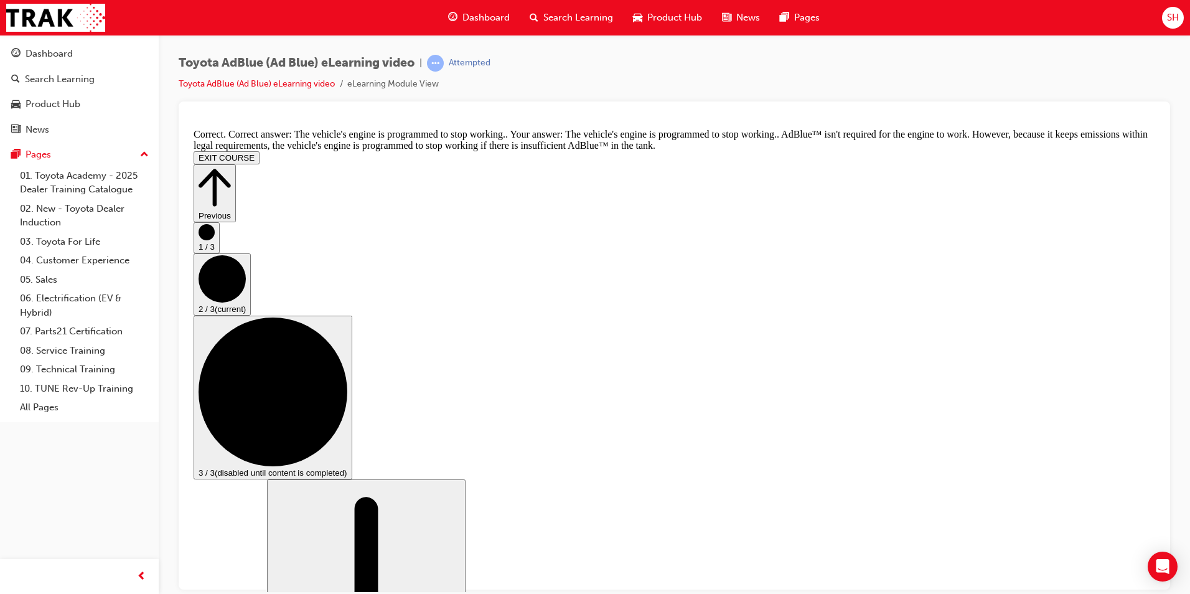
scroll to position [488, 0]
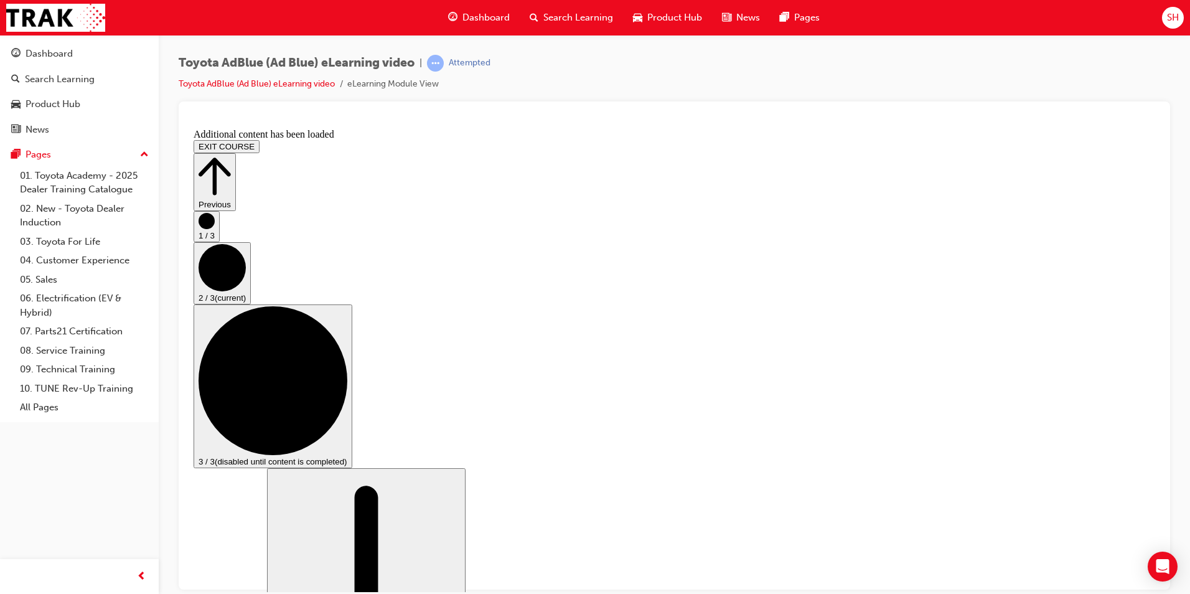
scroll to position [1012, 0]
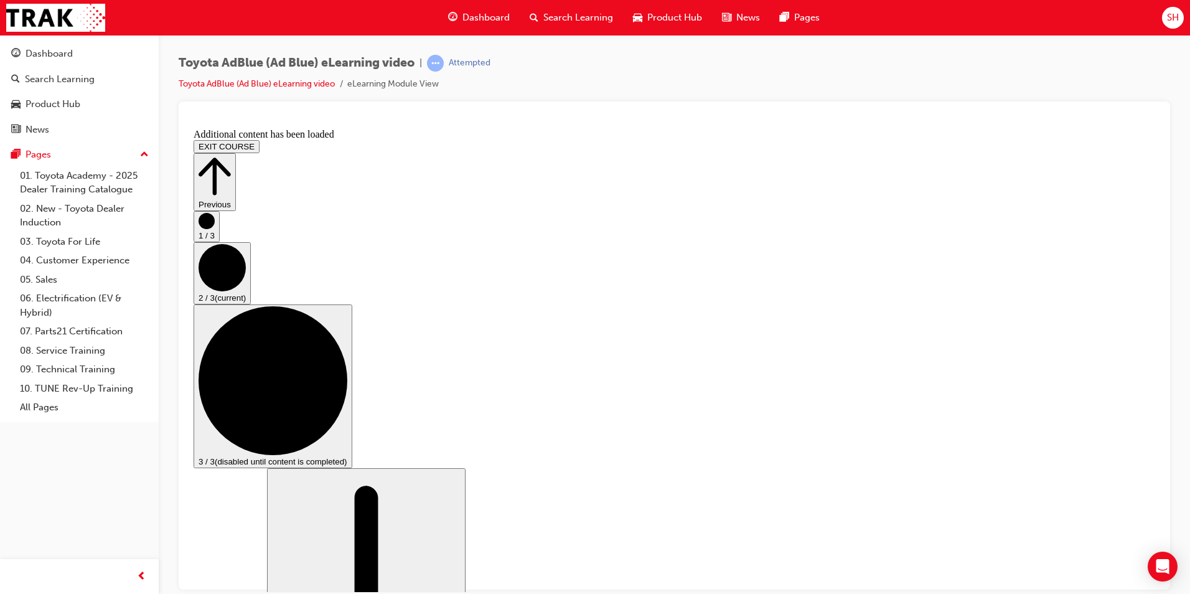
scroll to position [1790, 0]
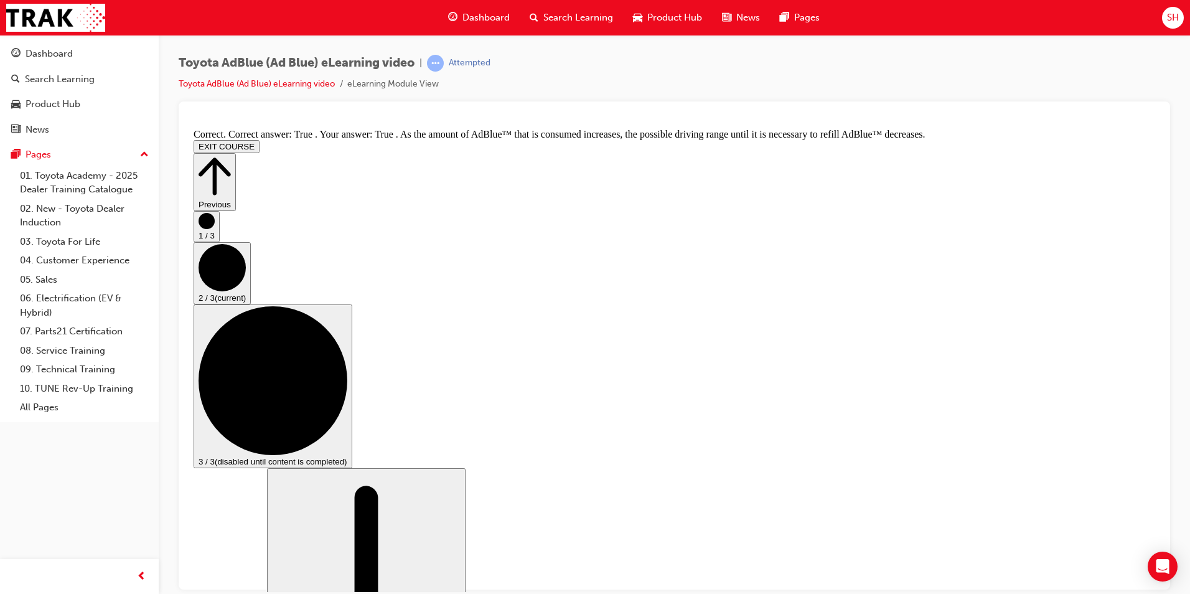
scroll to position [2149, 0]
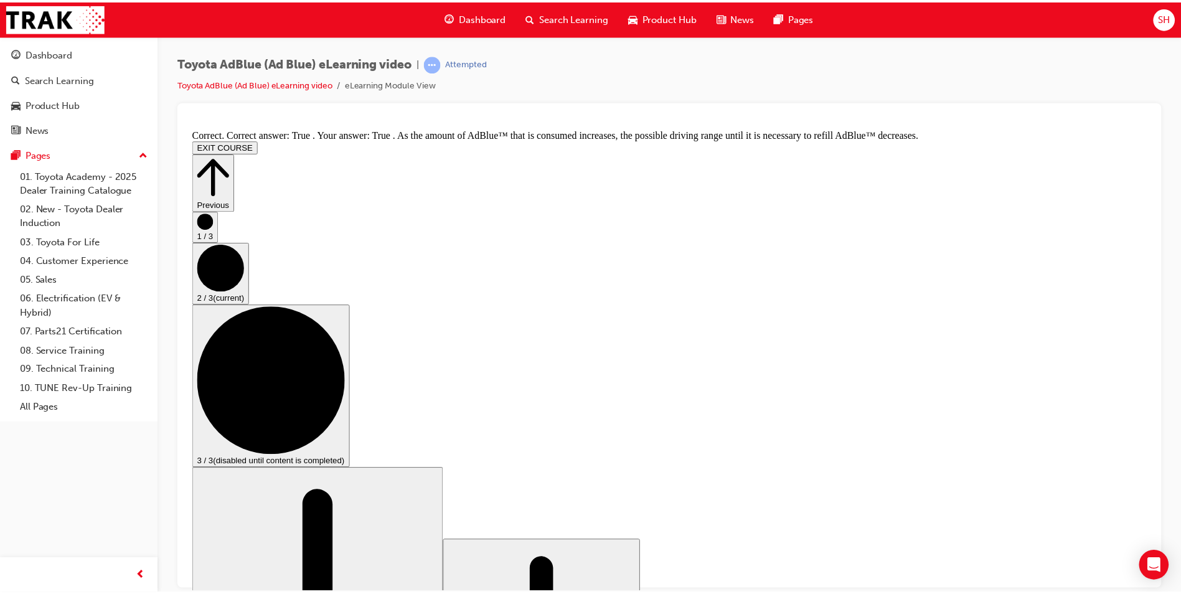
scroll to position [0, 0]
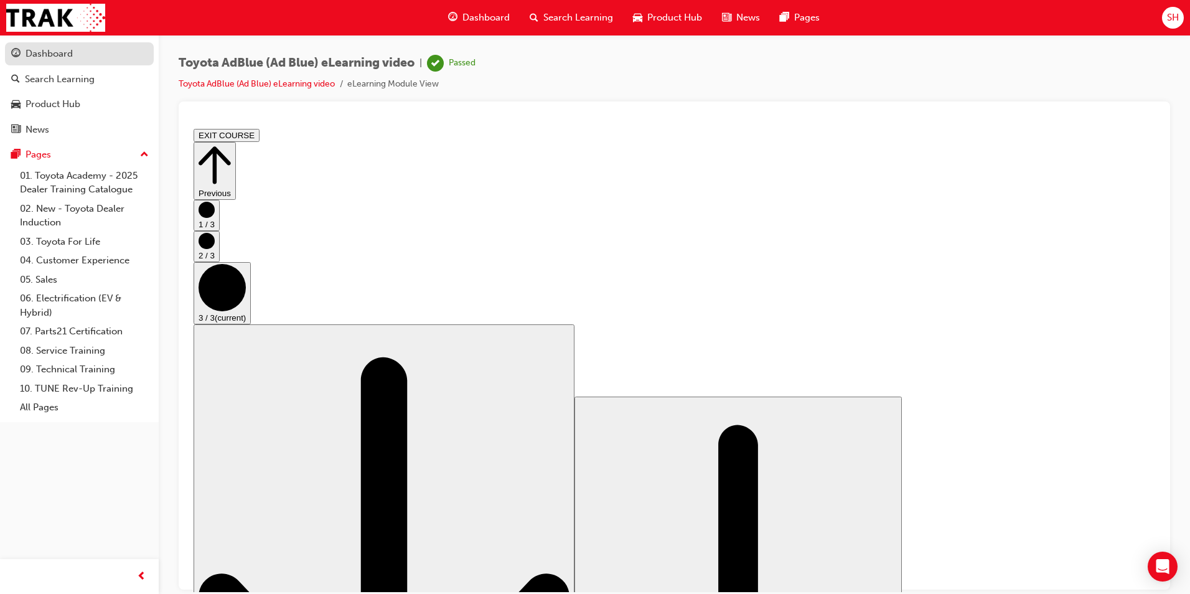
click at [60, 50] on div "Dashboard" at bounding box center [49, 54] width 47 height 14
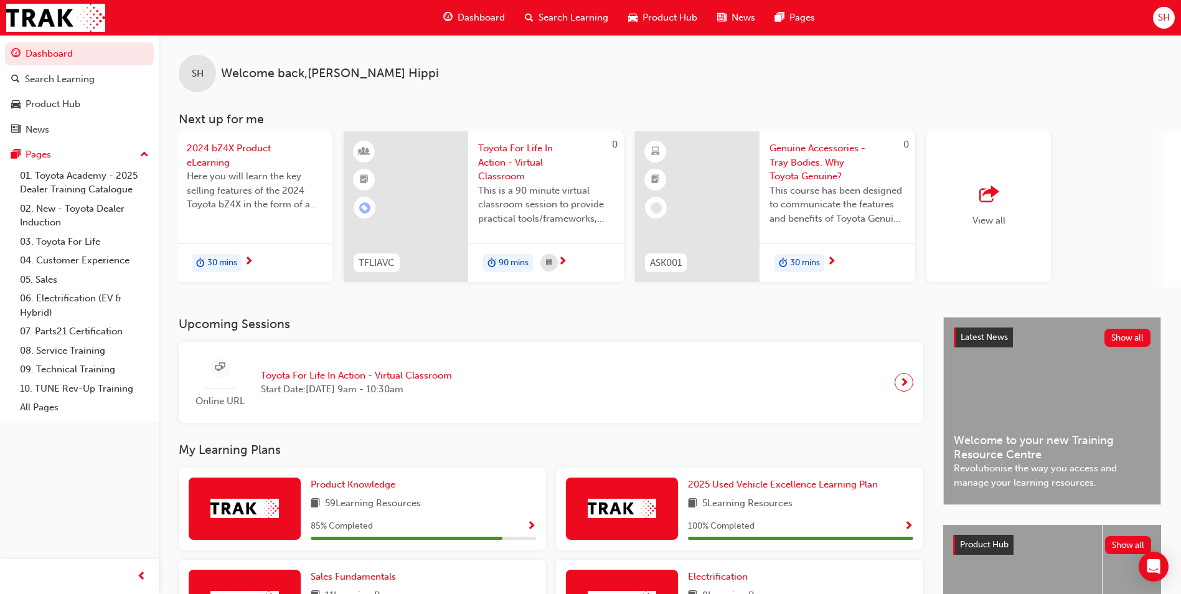
scroll to position [0, 744]
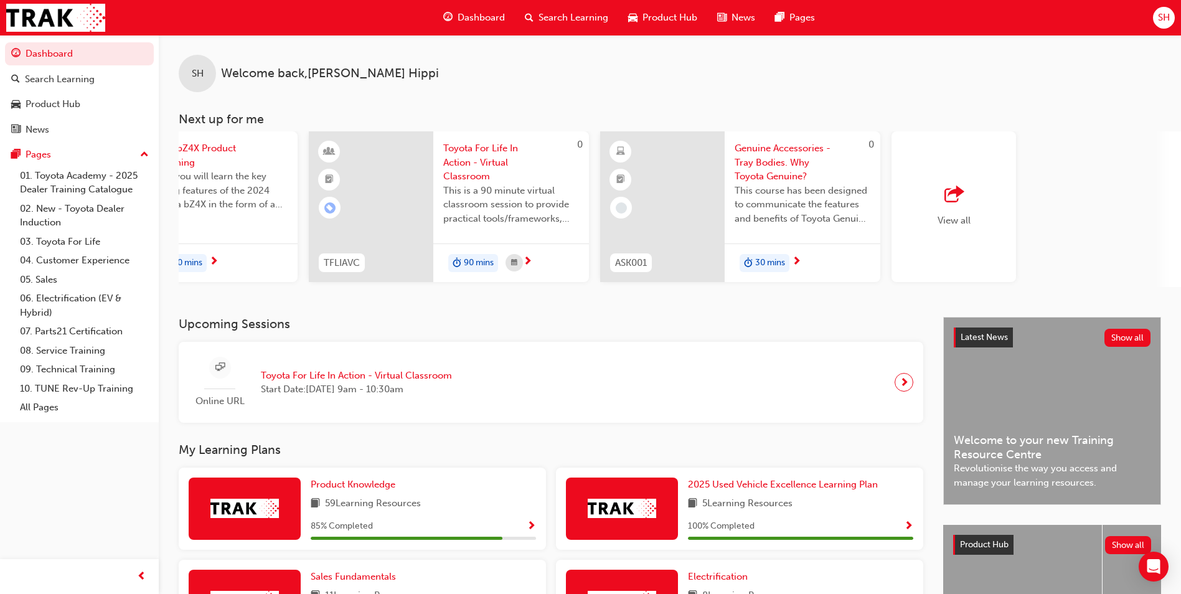
click at [988, 215] on div "View all" at bounding box center [954, 206] width 125 height 151
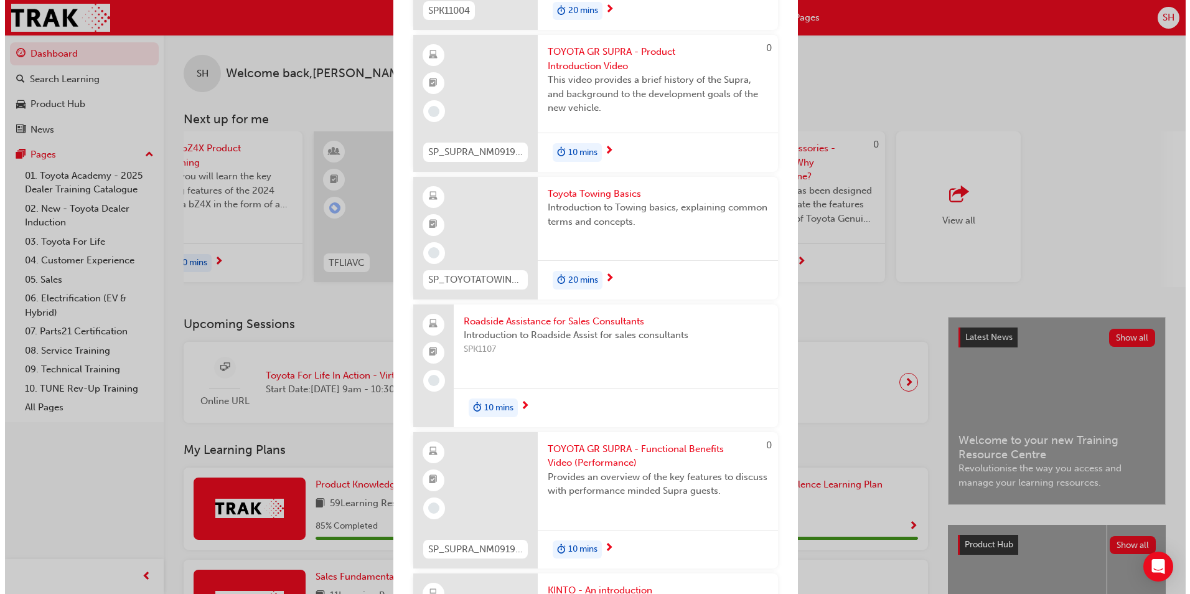
scroll to position [3152, 0]
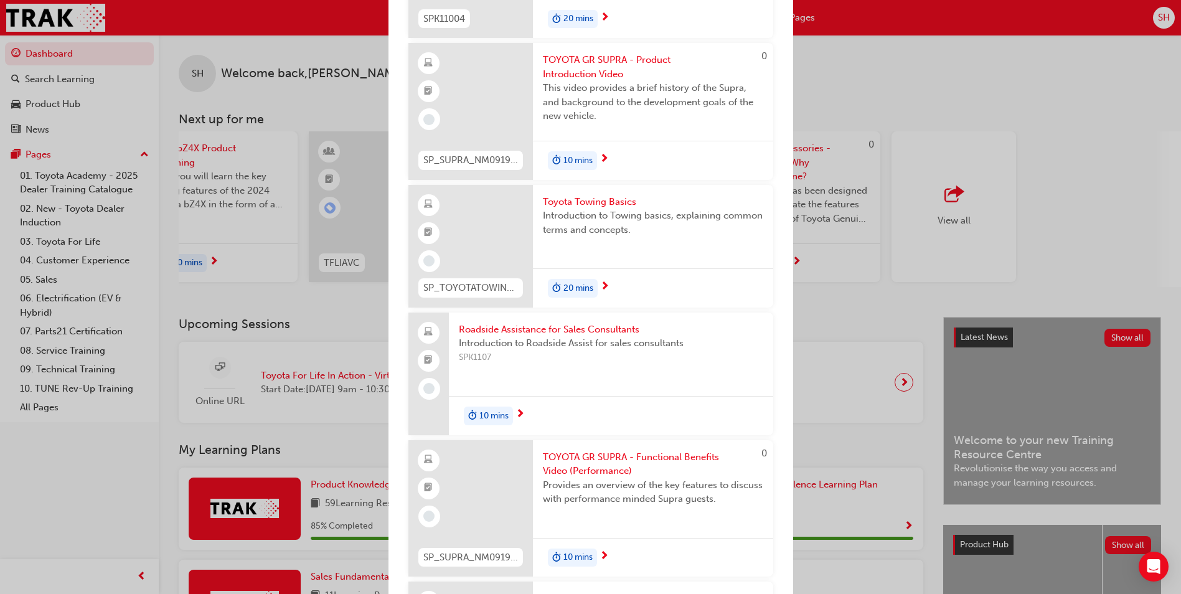
click at [576, 330] on span "Roadside Assistance for Sales Consultants" at bounding box center [611, 330] width 304 height 14
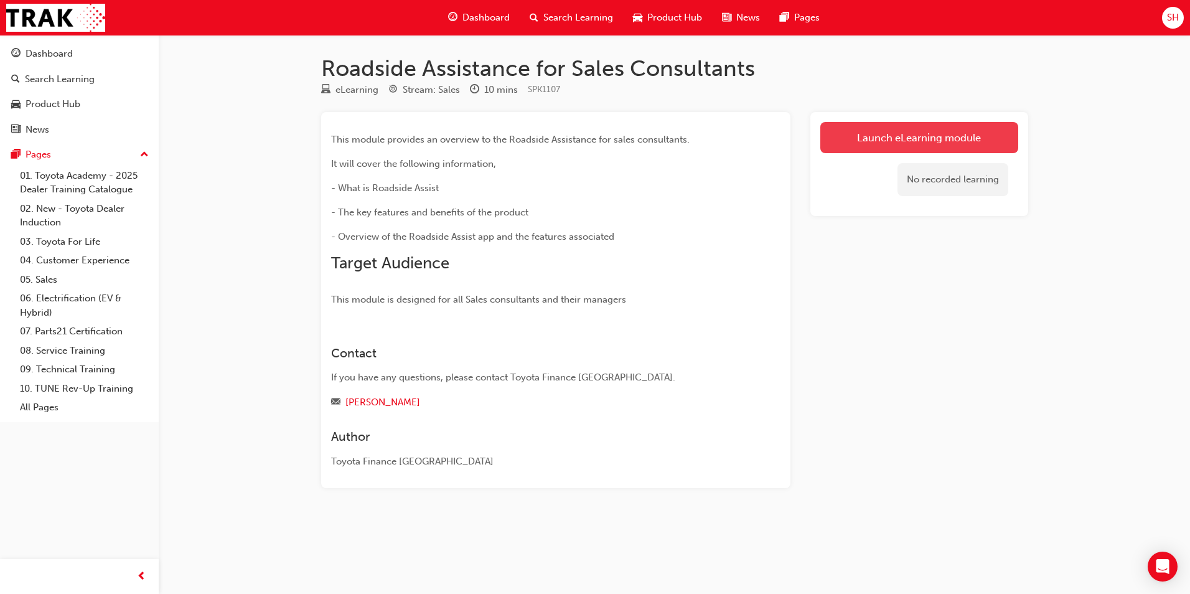
click at [979, 127] on link "Launch eLearning module" at bounding box center [920, 137] width 198 height 31
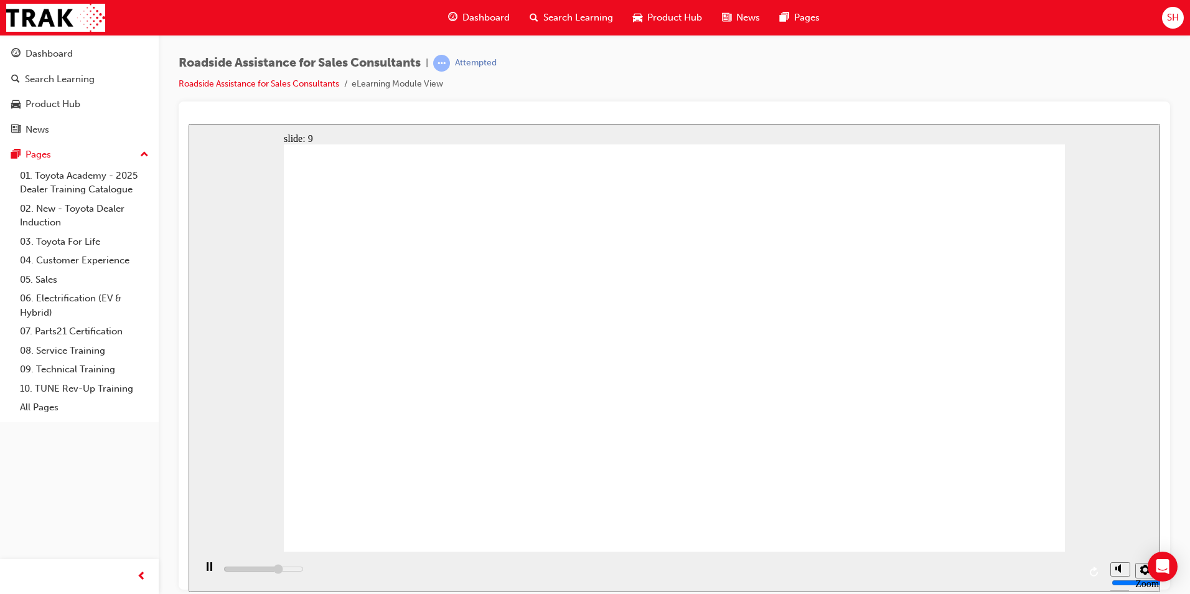
type input "108300"
